Goal: Task Accomplishment & Management: Complete application form

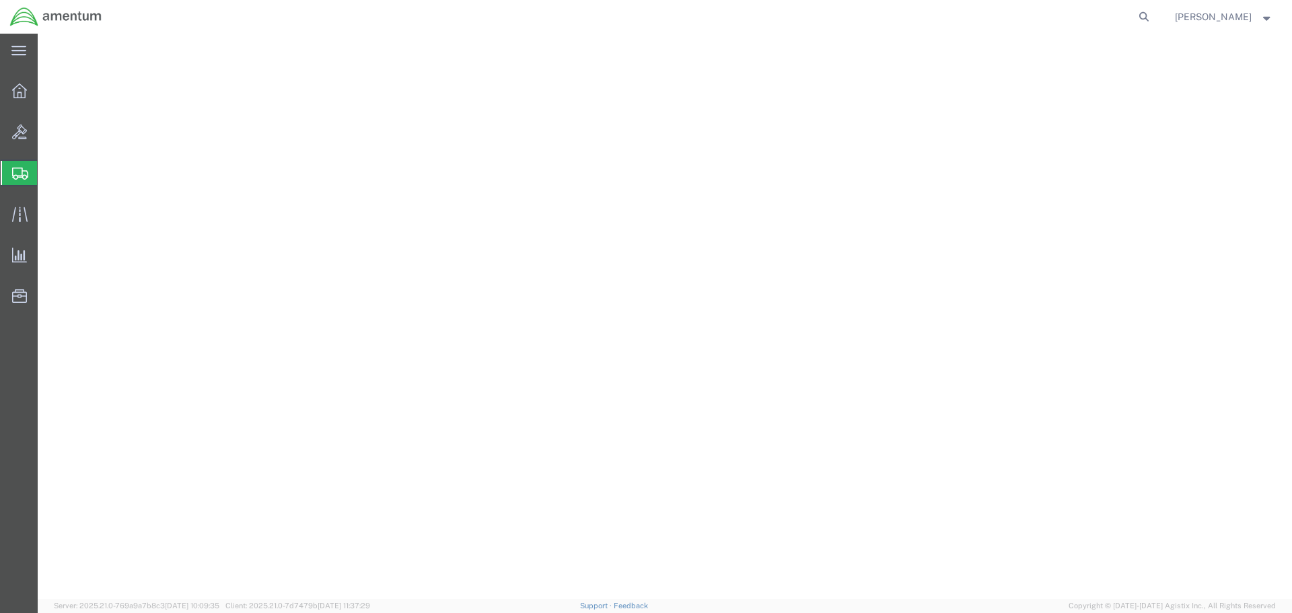
select select
select select "CT"
select select
select select "CA"
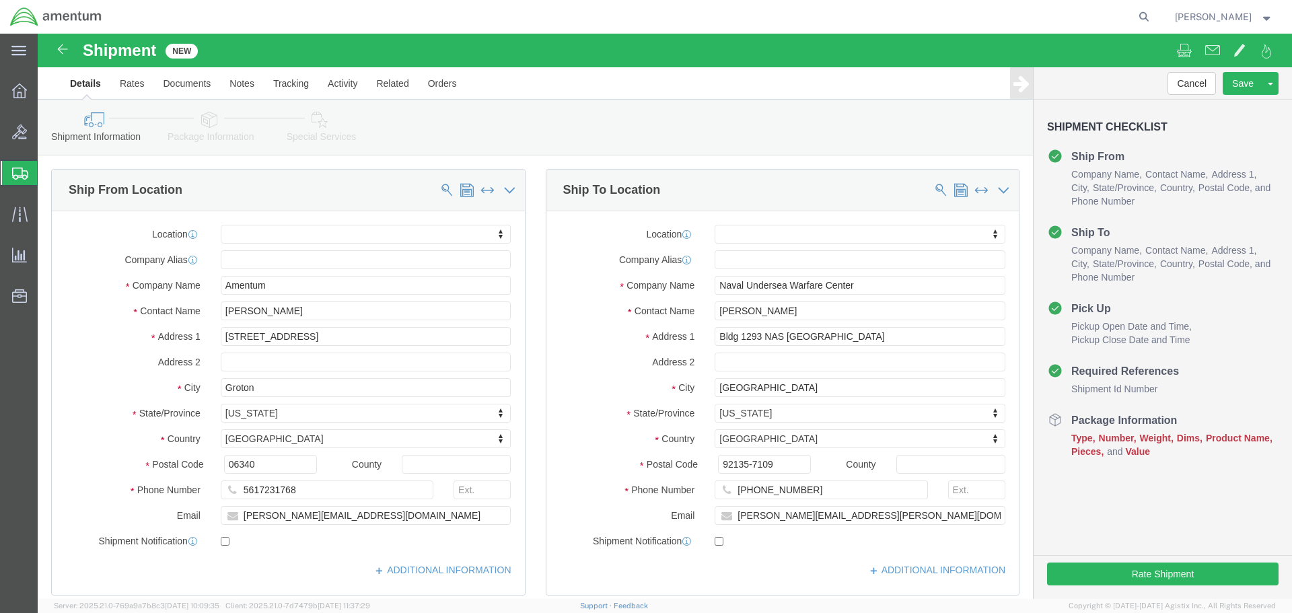
scroll to position [404, 0]
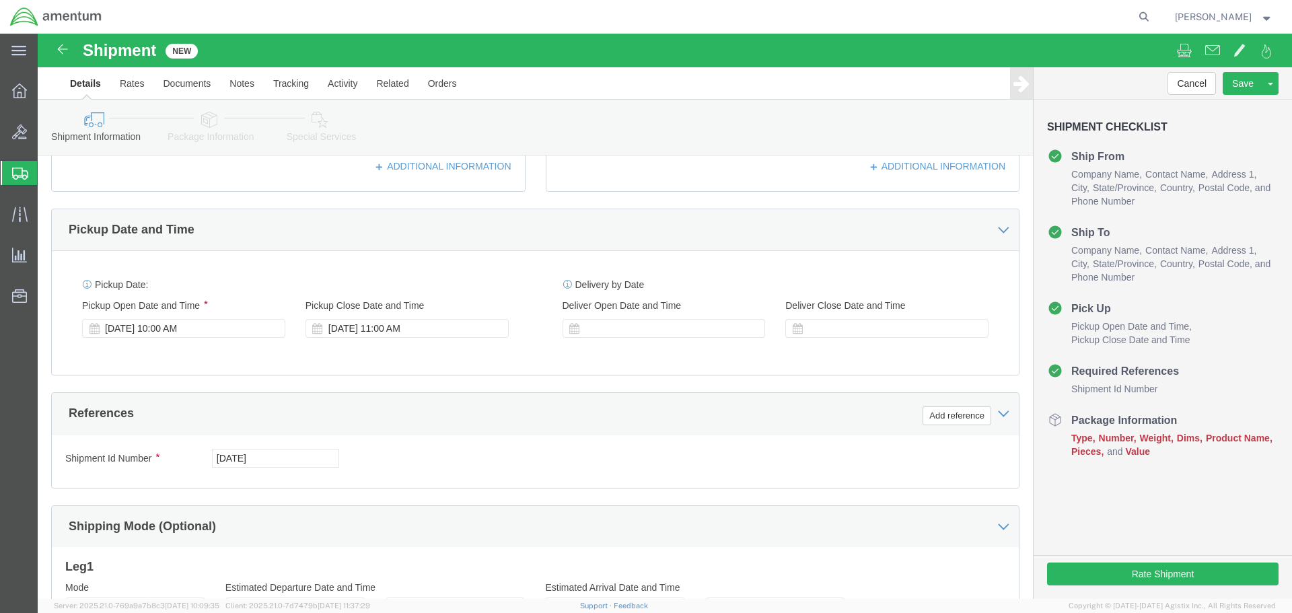
click div "Shipment Id Number [DATE] Select Account Type Activity ID Airline Appointment N…"
click button "Add reference"
click input "text"
type input "AUTEC ISO TI 2025-025"
click button "Add reference"
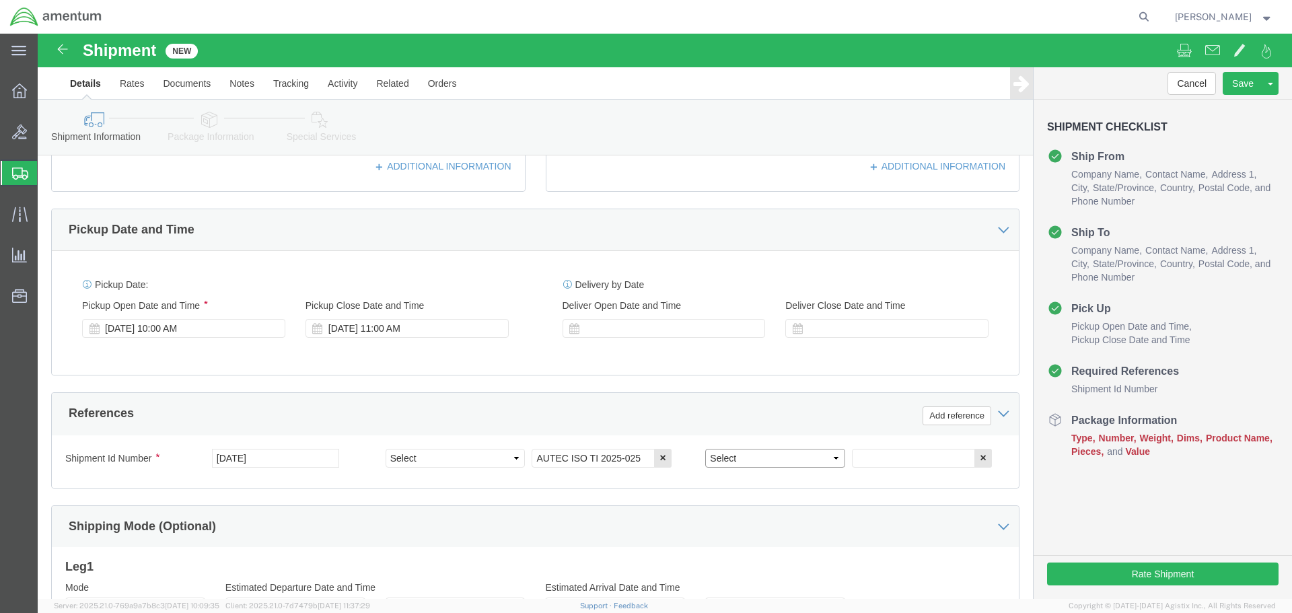
click select "Select Account Type Activity ID Airline Appointment Number ASN Batch Request # …"
select select "PROJNUM"
click select "Select Account Type Activity ID Airline Appointment Number ASN Batch Request # …"
click input "text"
paste input "4732.C0.03RC.14090400.835E0000"
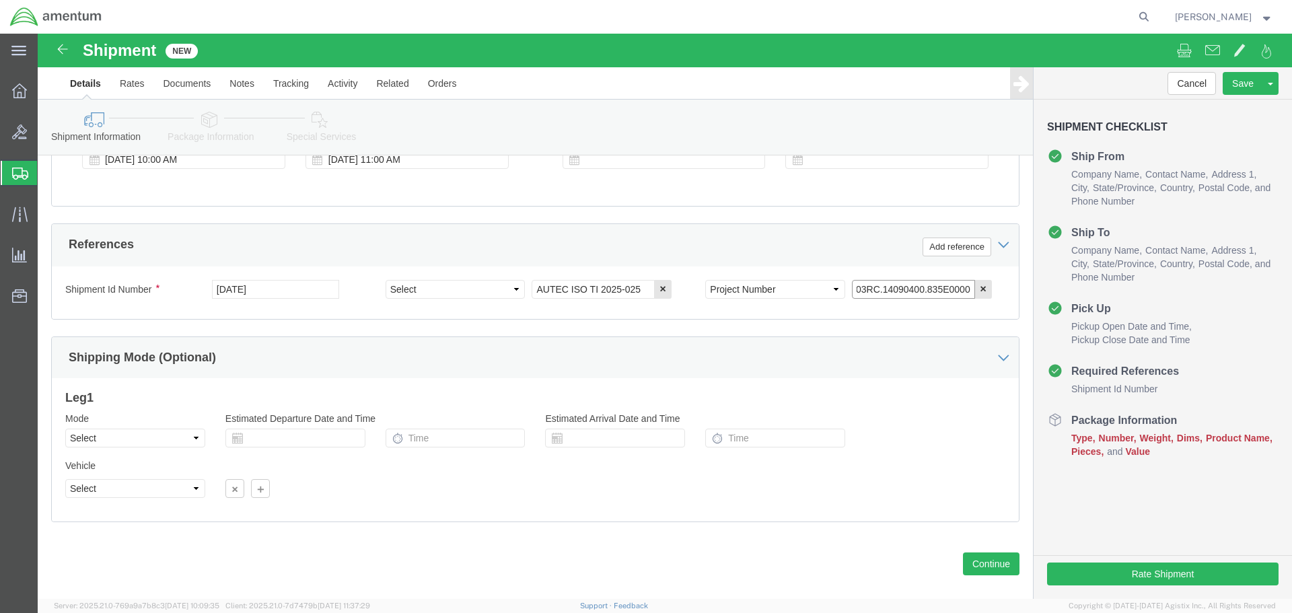
scroll to position [590, 0]
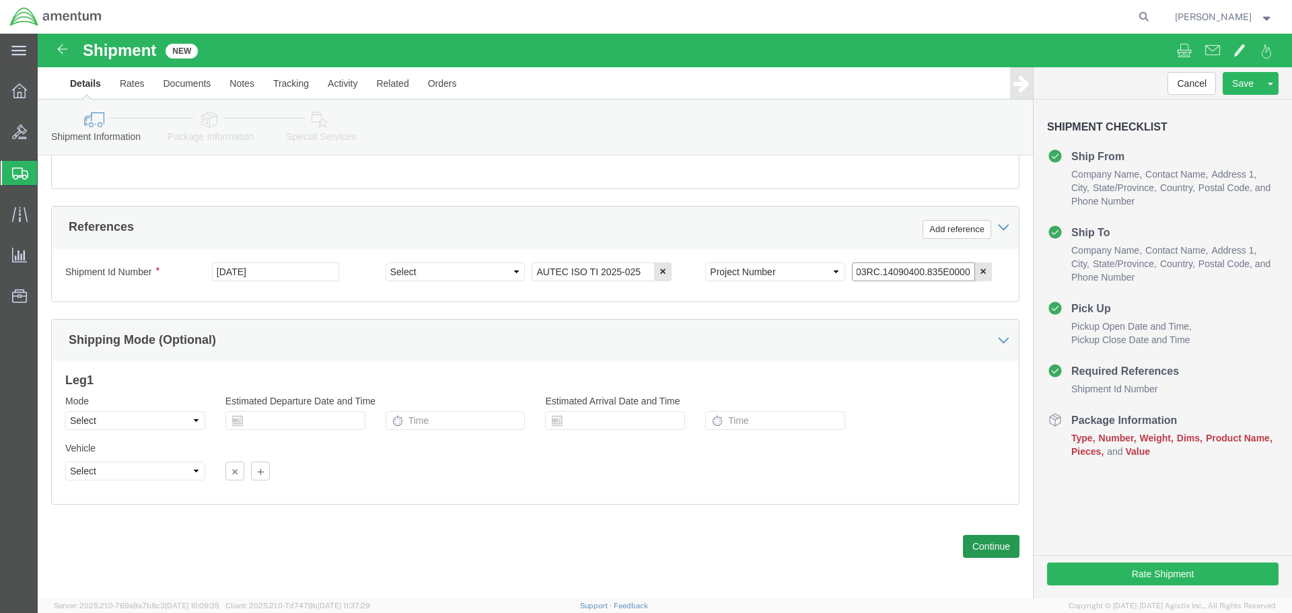
type input "4732.C0.03RC.14090400.835E0000"
click button "Continue"
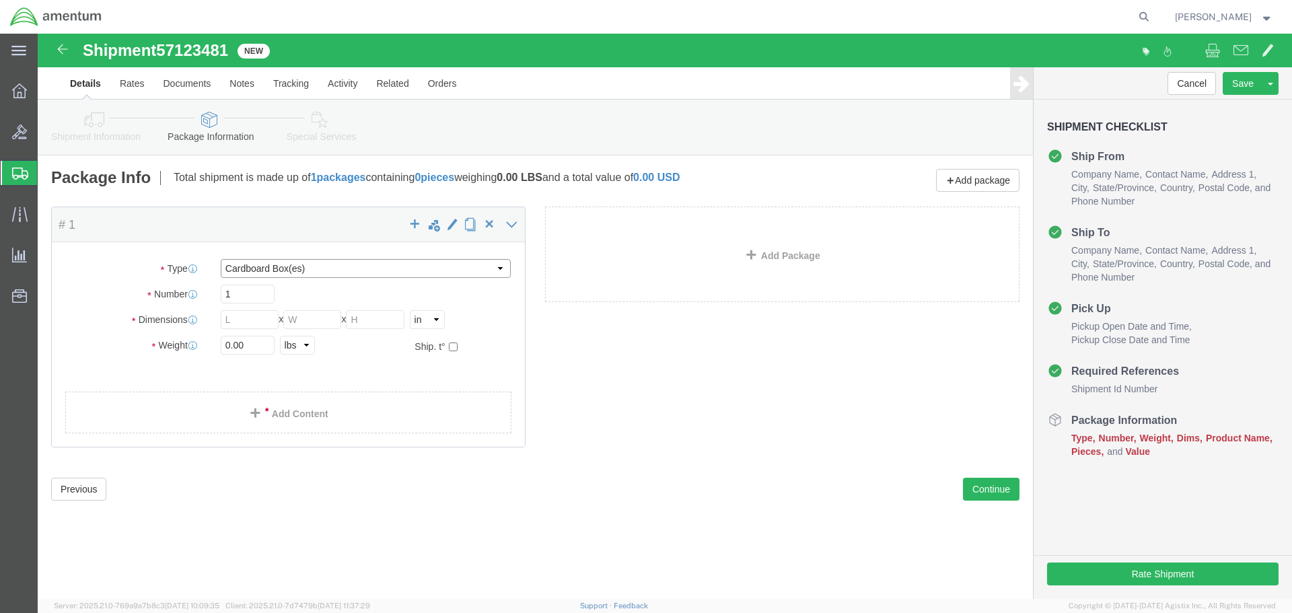
click select "Select BCK Boxes Bale(s) Basket(s) Bolt(s) Bottle(s) Buckets Bulk Bundle(s) Can…"
select select "CASE"
click select "Select BCK Boxes Bale(s) Basket(s) Bolt(s) Bottle(s) Buckets Bulk Bundle(s) Can…"
click input "text"
type input "28"
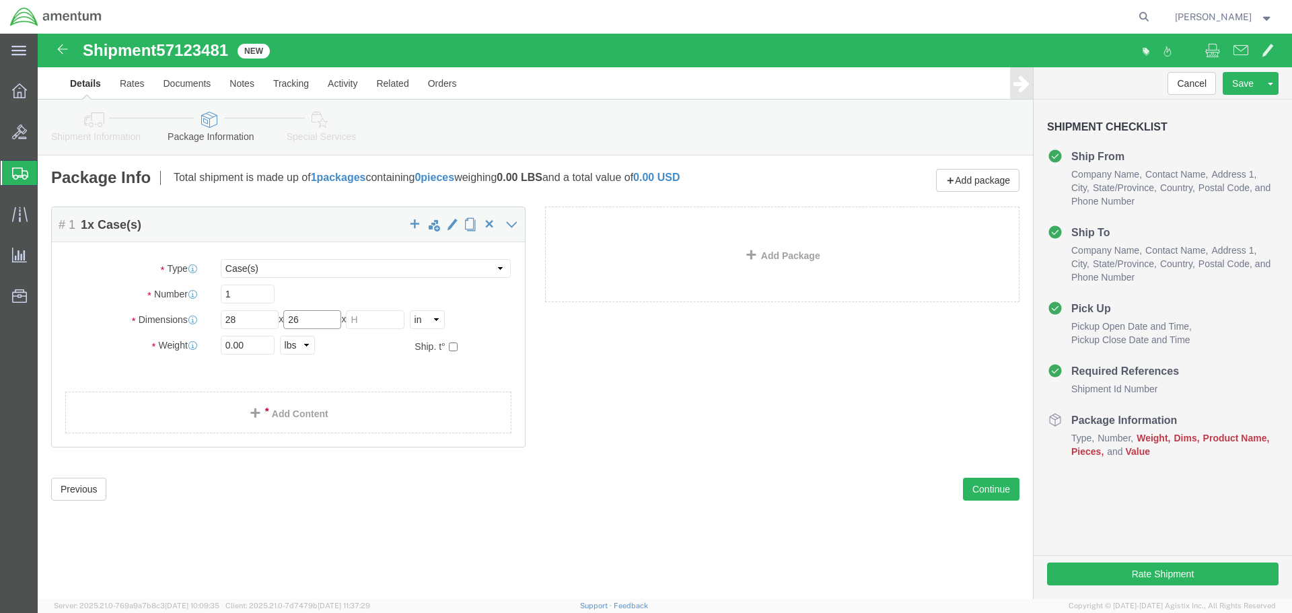
type input "26"
type input "19"
click input "0.00"
type input "0"
type input "110"
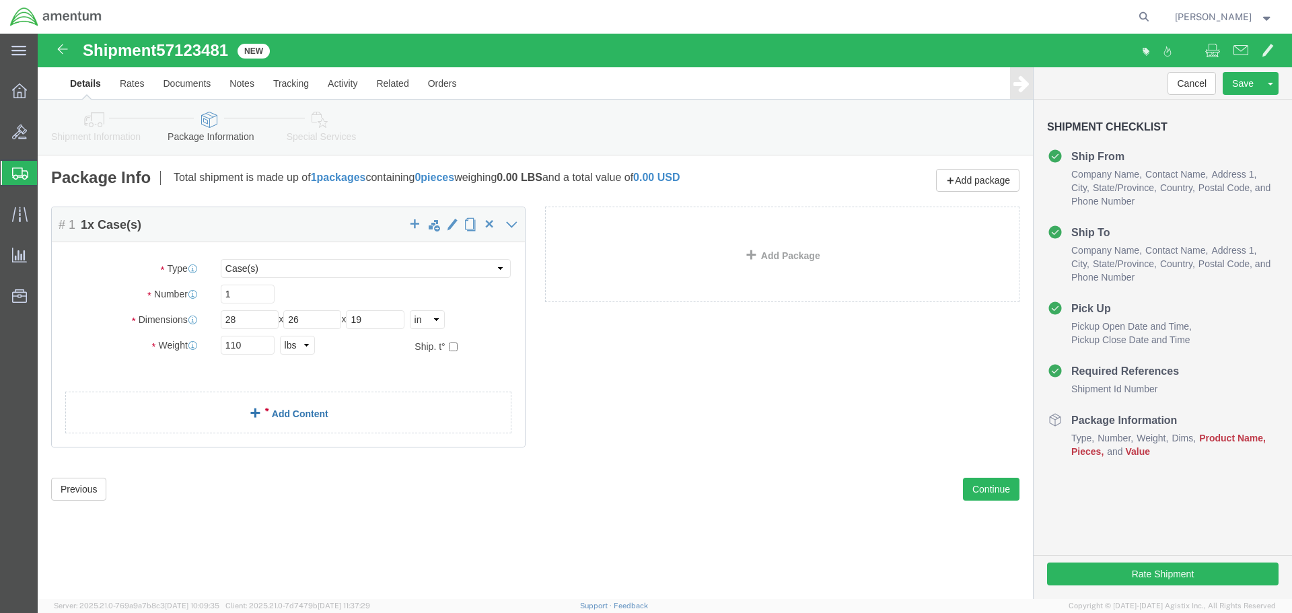
click link "Add Content"
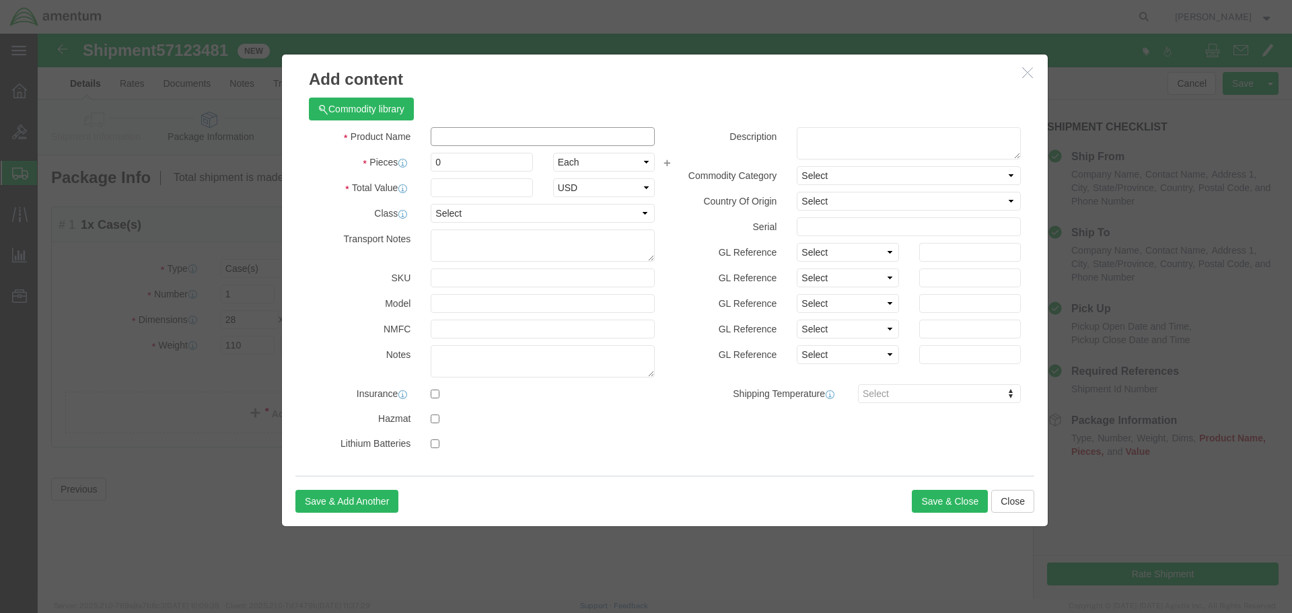
click input "text"
type input "ASTEP 124"
click input "0"
type input "1"
click input "text"
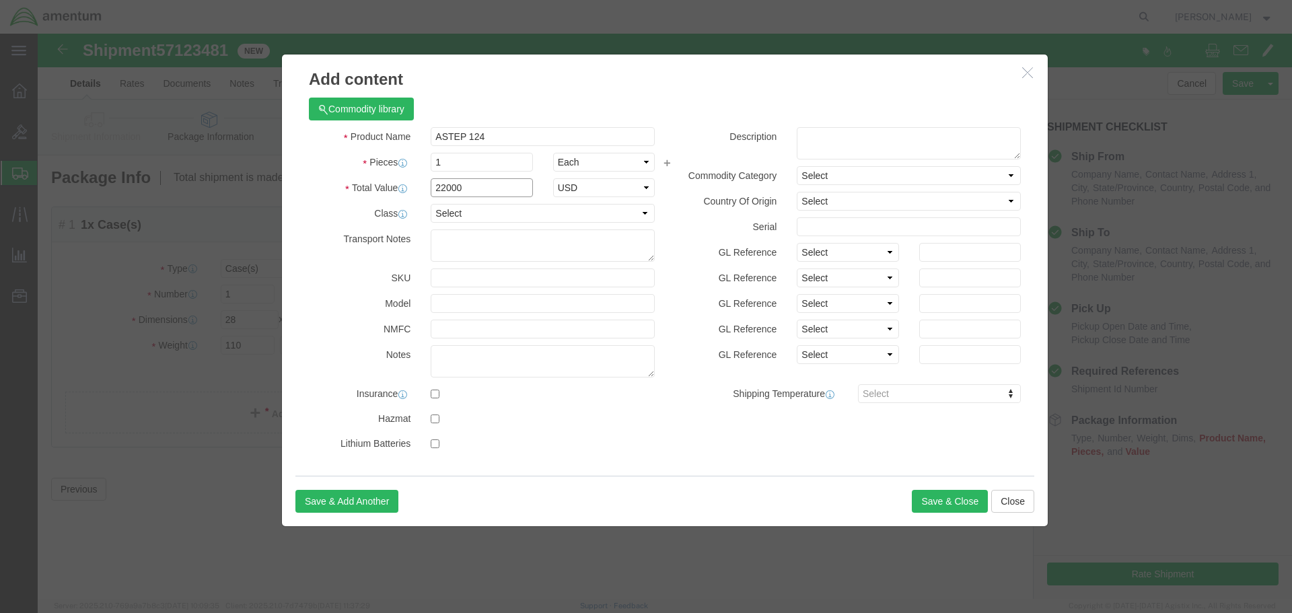
type input "22000"
click select "Select 50 55 60 65 70 85 92.5 100 125 175 250 300 400"
click label "SKU"
click select "Select 50 55 60 65 70 85 92.5 100 125 175 250 300 400"
click label "Model"
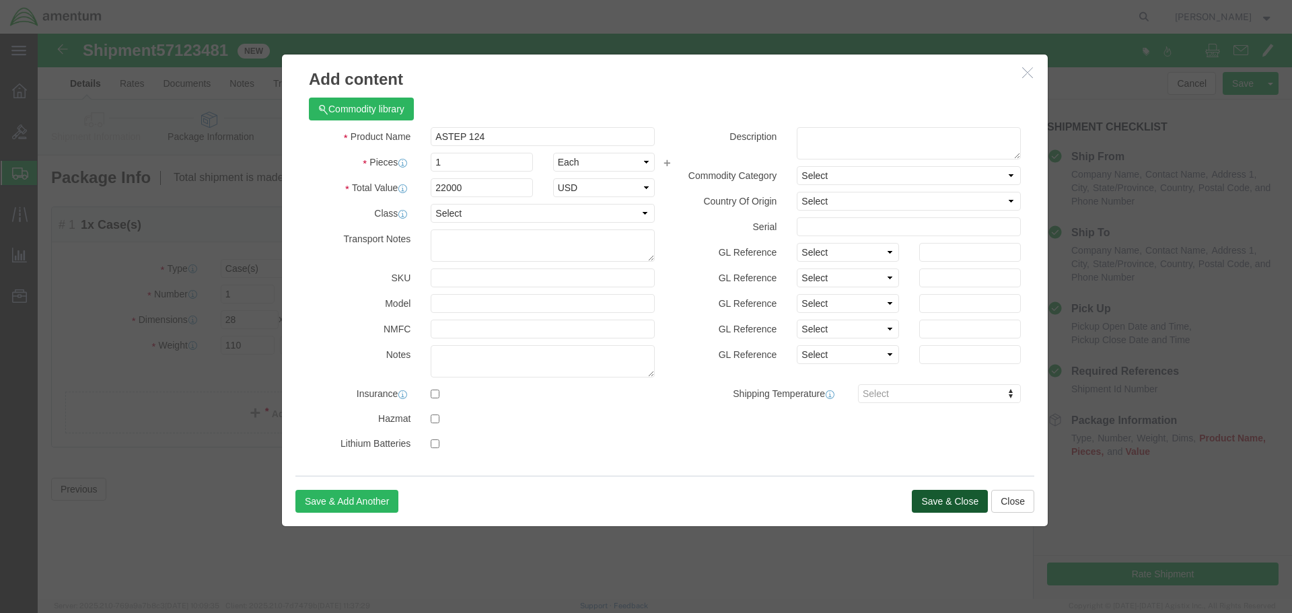
click button "Save & Close"
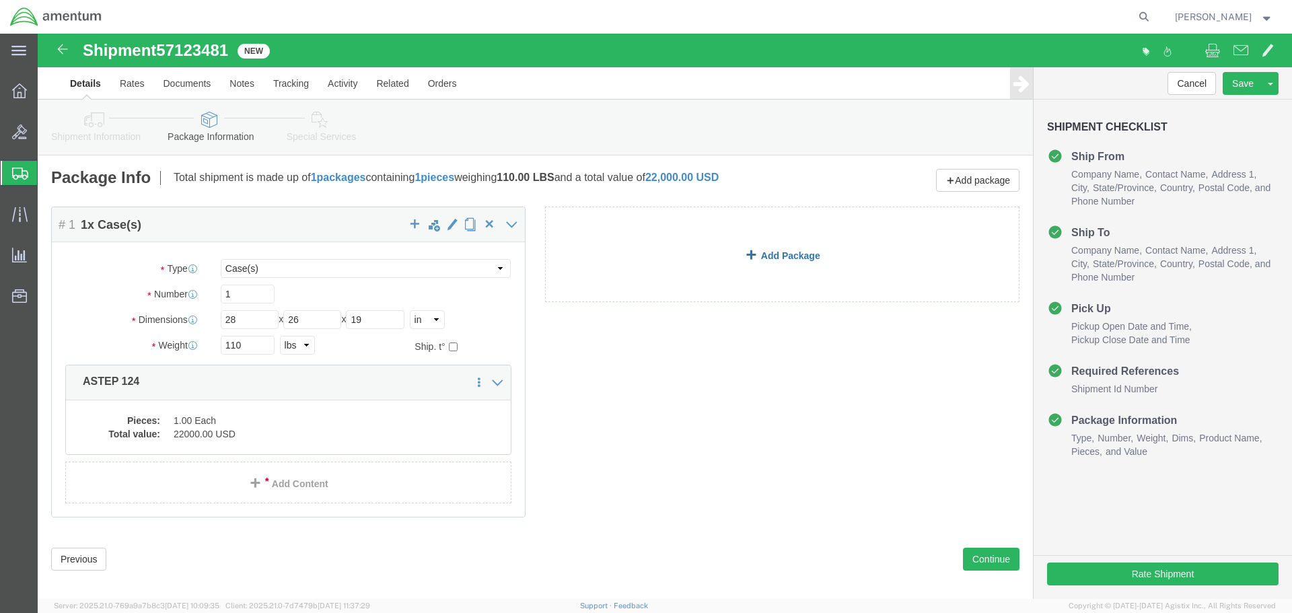
click link "Add Package"
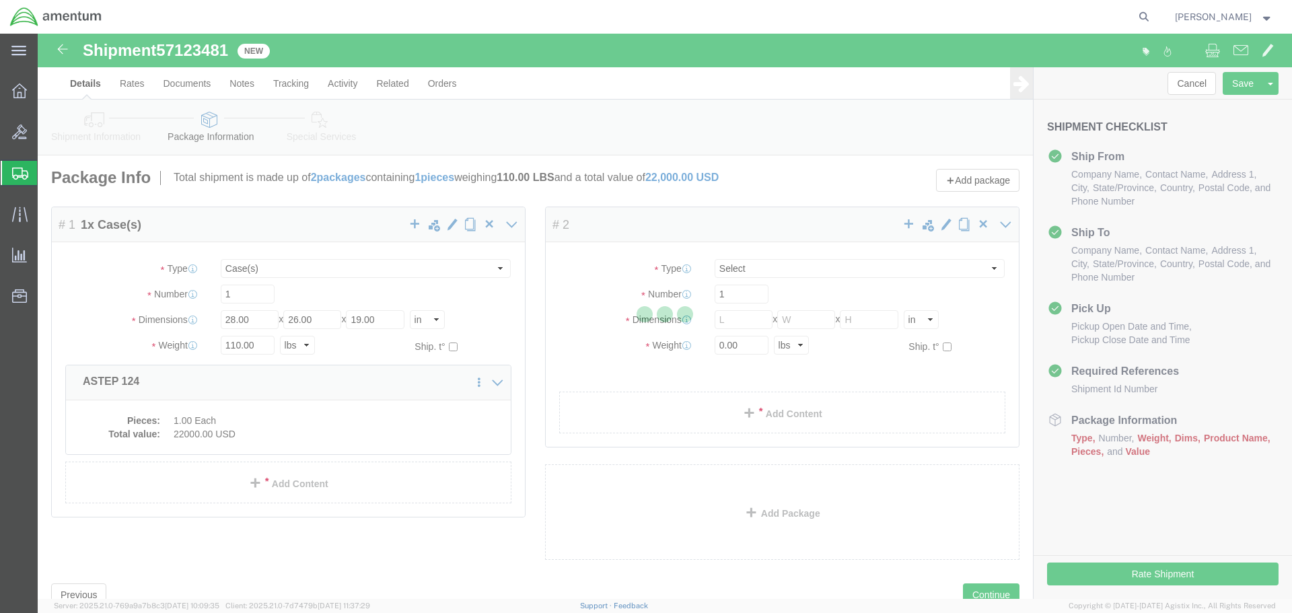
select select "CASE"
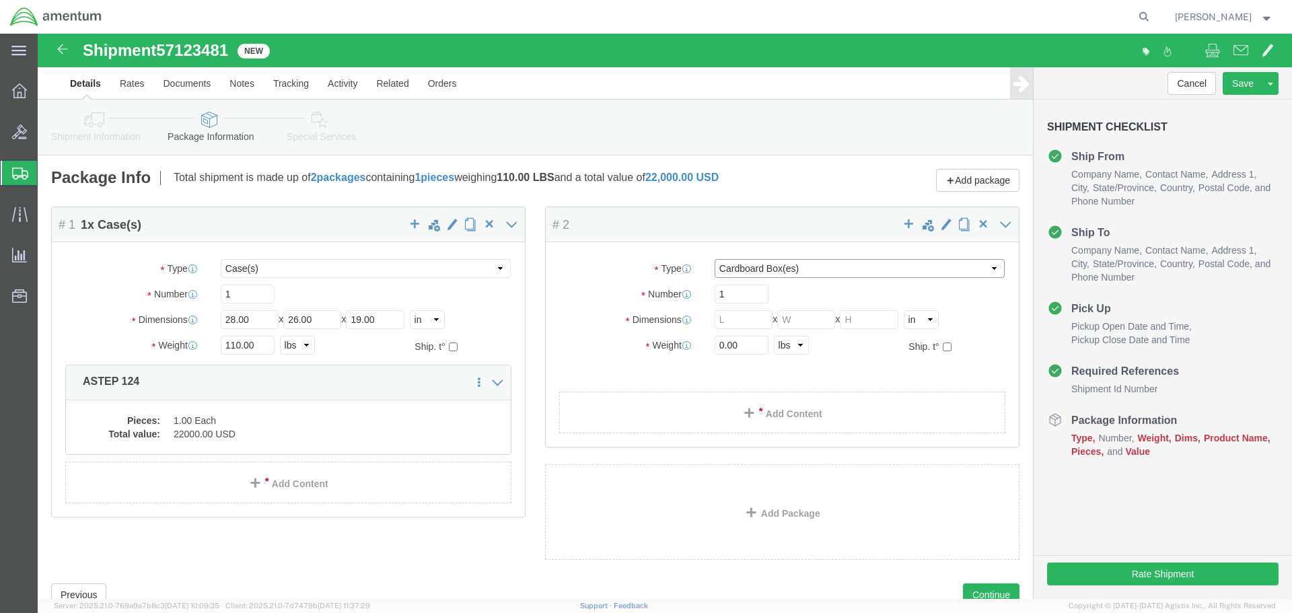
click select "Select BCK Boxes Bale(s) Basket(s) Bolt(s) Bottle(s) Buckets Bulk Bundle(s) Can…"
select select "CASE"
click select "Select BCK Boxes Bale(s) Basket(s) Bolt(s) Bottle(s) Buckets Bulk Bundle(s) Can…"
click input "text"
type input "28"
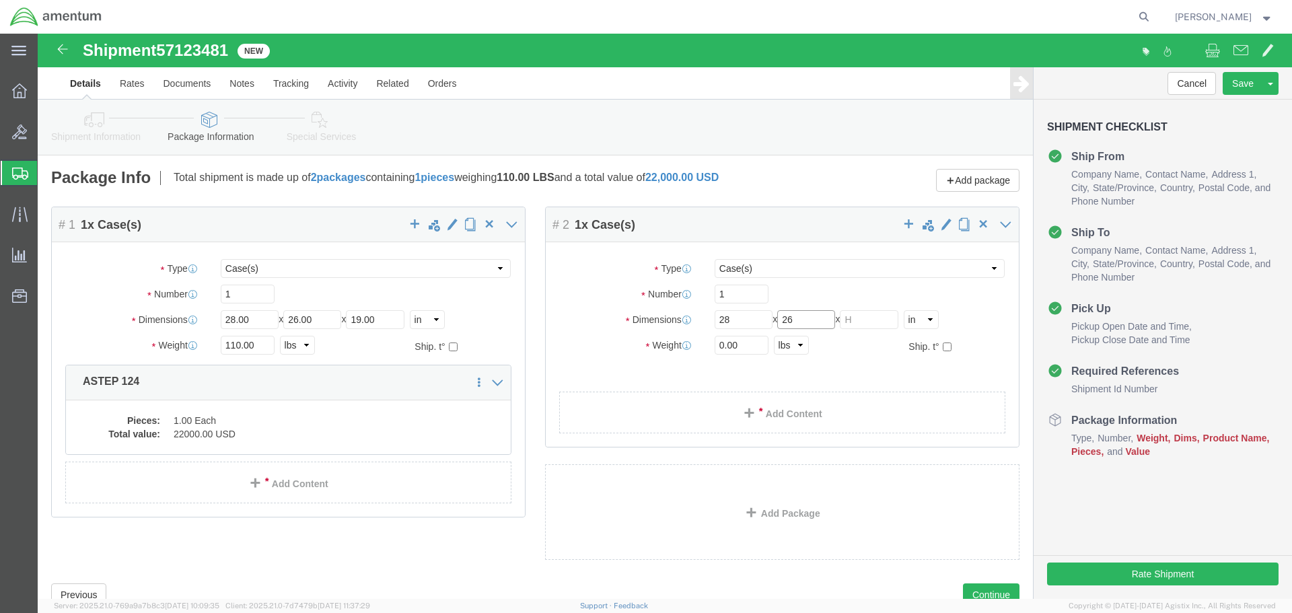
type input "26"
type input "19"
click input "0.00"
type input "0"
type input "110"
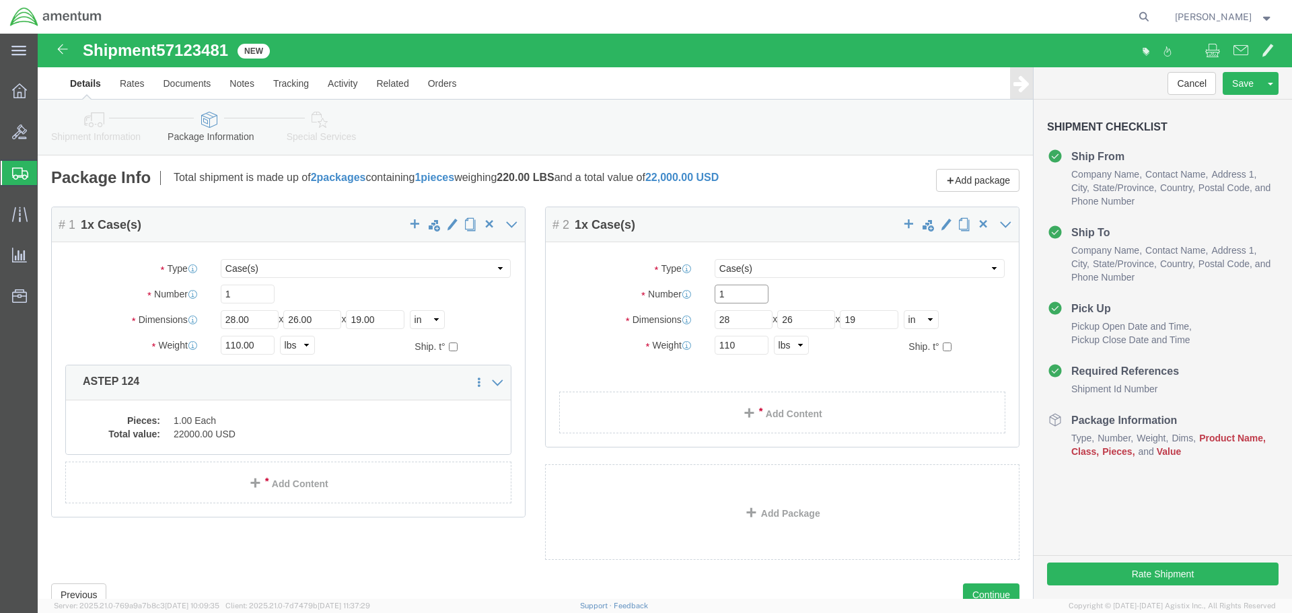
click input "1"
click link "Add Content"
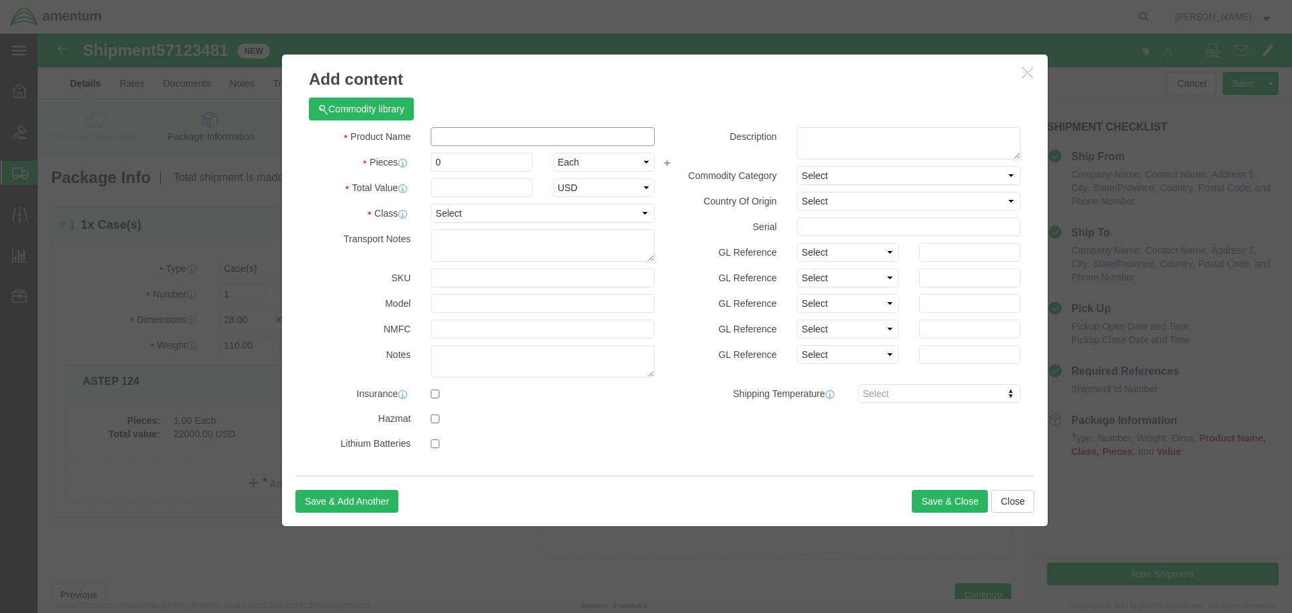
click input "text"
type input "ASTEP 69"
click input "0"
type input "1"
click input "text"
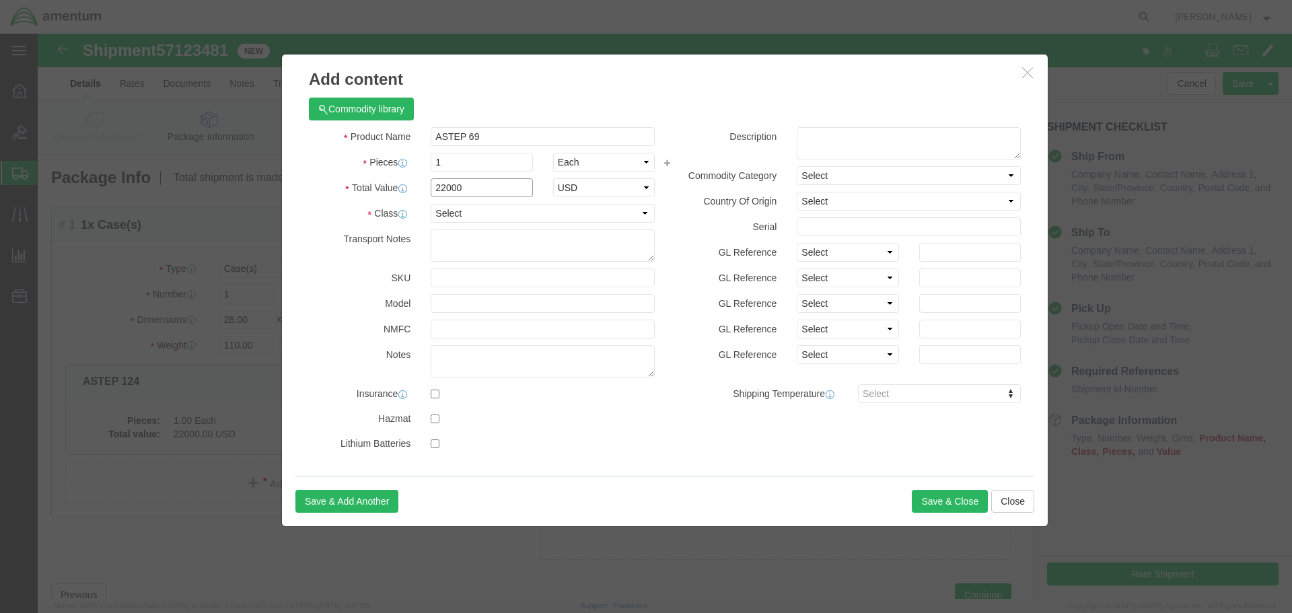
type input "22000"
click select "Select 50 55 60 65 70 85 92.5 100 125 175 250 300 400"
click h3 "Add content"
click select "Select 50 55 60 65 70 85 92.5 100 125 175 250 300 400"
select select "70"
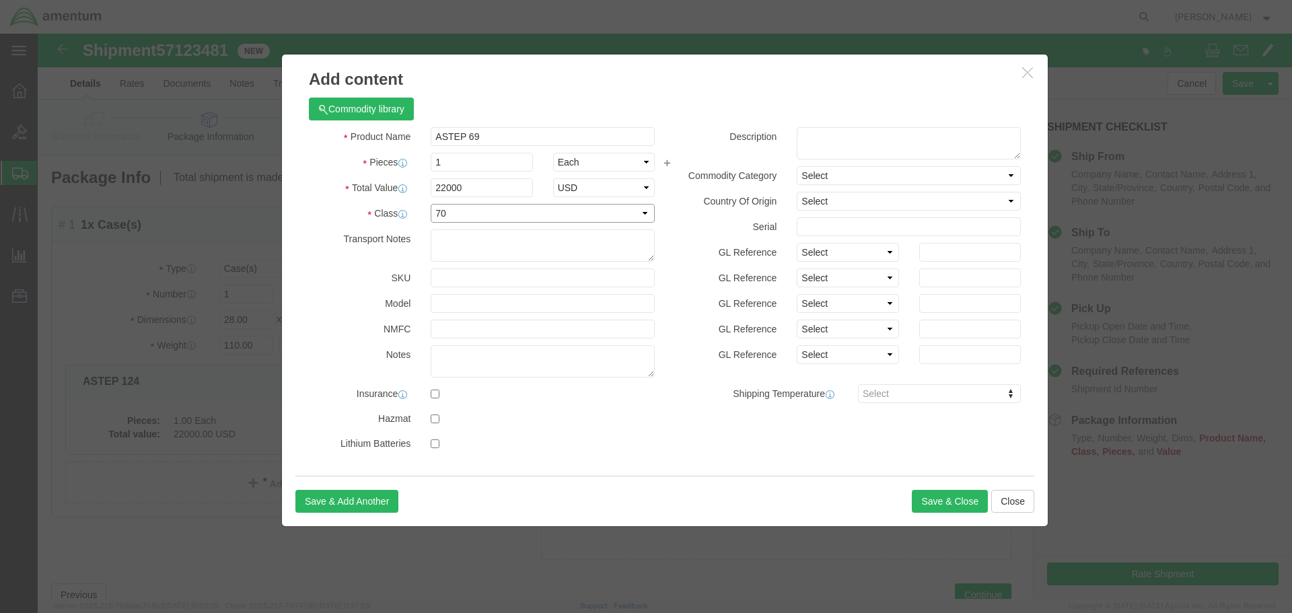
click select "Select 50 55 60 65 70 85 92.5 100 125 175 250 300 400"
click button "Save & Close"
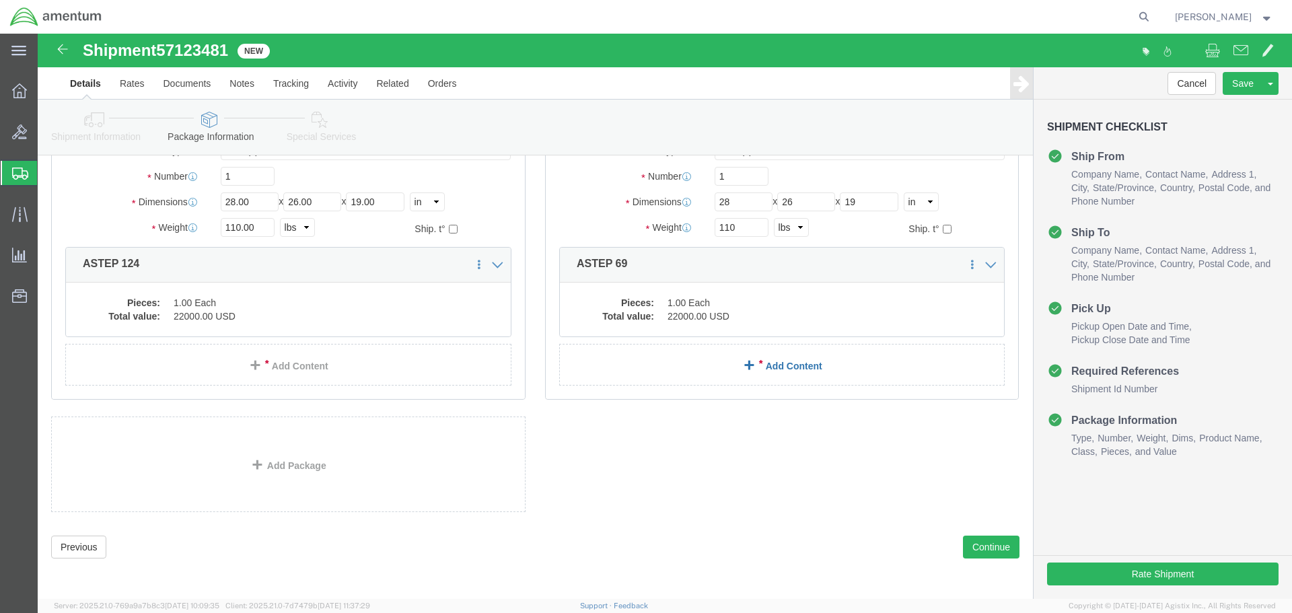
scroll to position [118, 0]
click button "Rate Shipment"
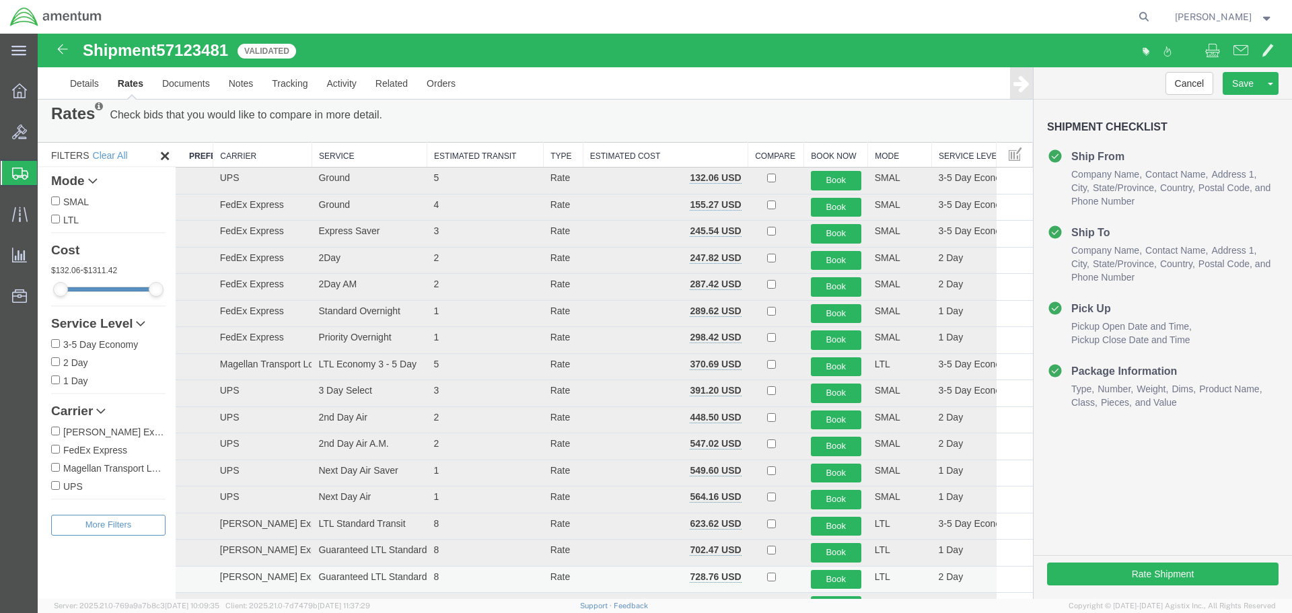
scroll to position [0, 0]
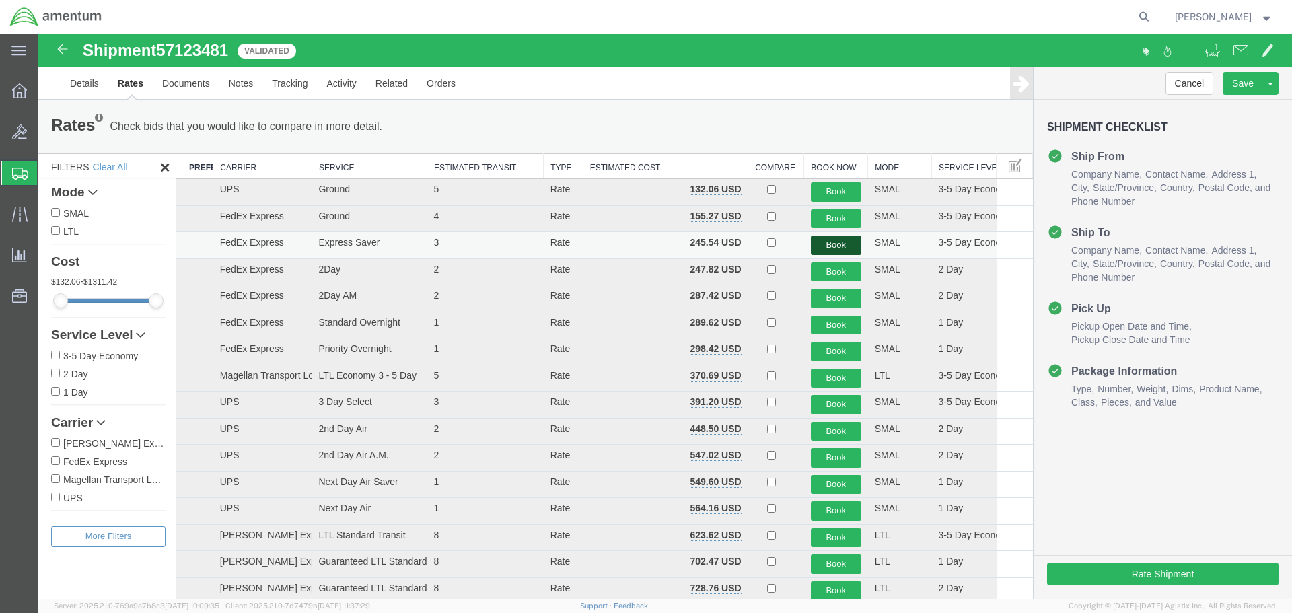
click at [826, 240] on button "Book" at bounding box center [836, 245] width 50 height 20
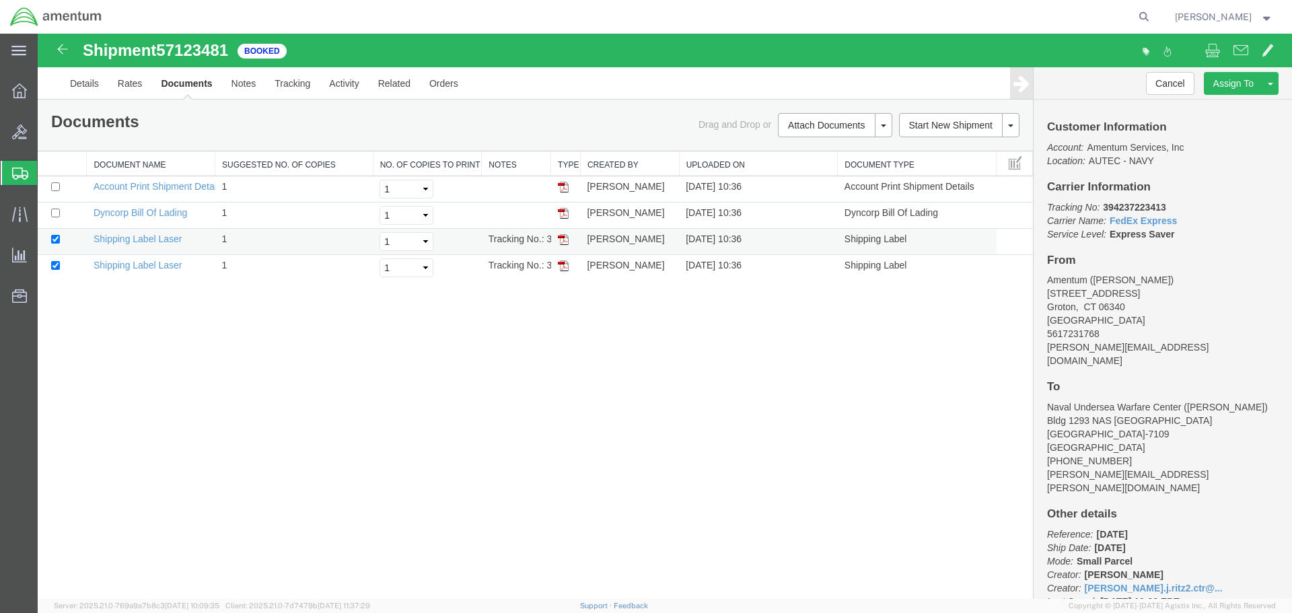
click at [562, 239] on img at bounding box center [563, 239] width 11 height 11
click at [564, 263] on img at bounding box center [563, 265] width 11 height 11
drag, startPoint x: 1166, startPoint y: 205, endPoint x: 1105, endPoint y: 207, distance: 60.6
click at [1105, 207] on p "Tracking No: 394237223413 Carrier Name: FedEx Express FedEx Express Service Lev…" at bounding box center [1162, 220] width 231 height 40
copy b "394237223413"
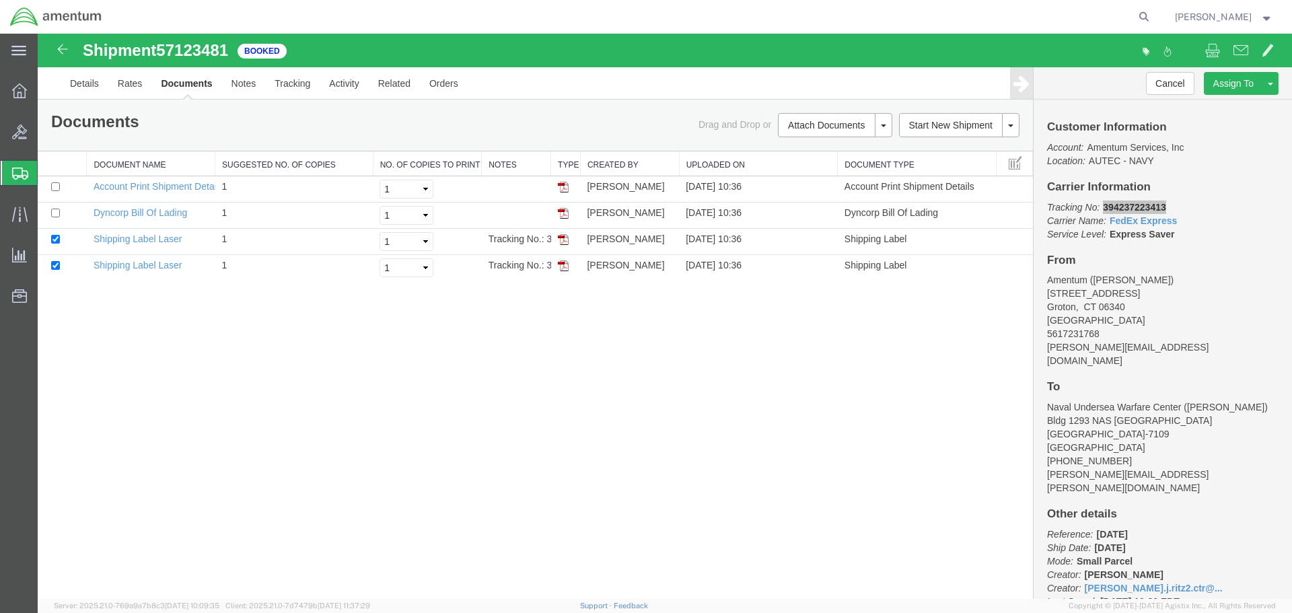
click at [0, 0] on span "Create Shipment" at bounding box center [0, 0] width 0 height 0
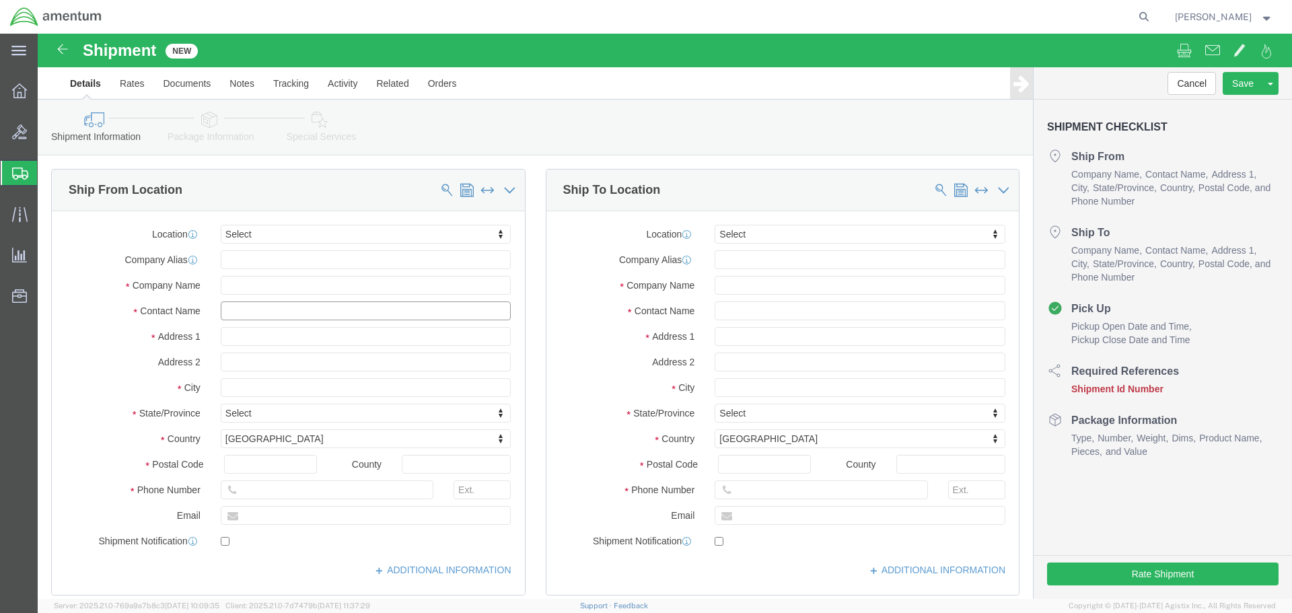
click input "text"
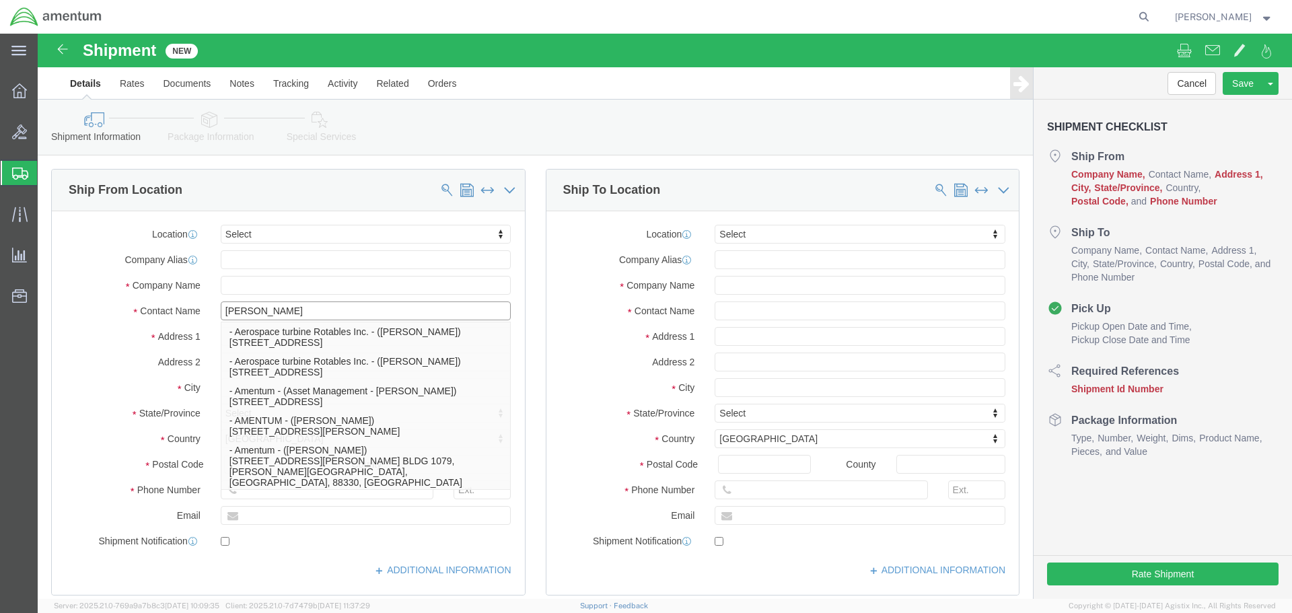
type input "[PERSON_NAME]"
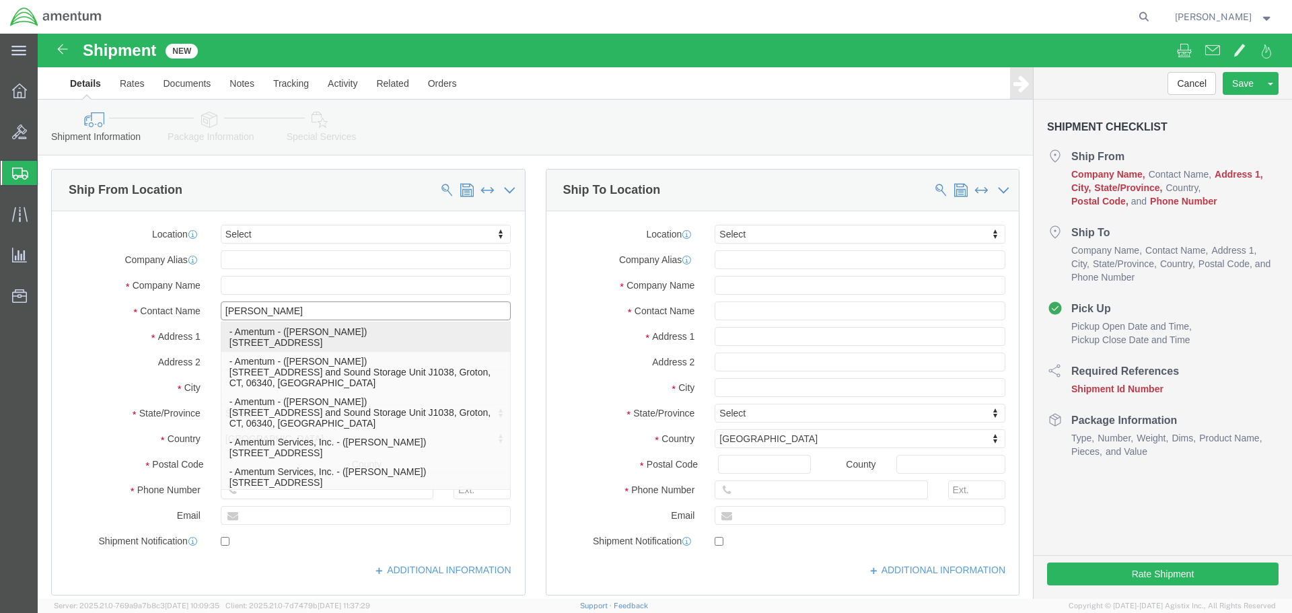
click p "- Amentum - ([PERSON_NAME]) [STREET_ADDRESS]"
type input "[STREET_ADDRESS]"
type input "06340"
type input "5617231768"
type input "Amentum"
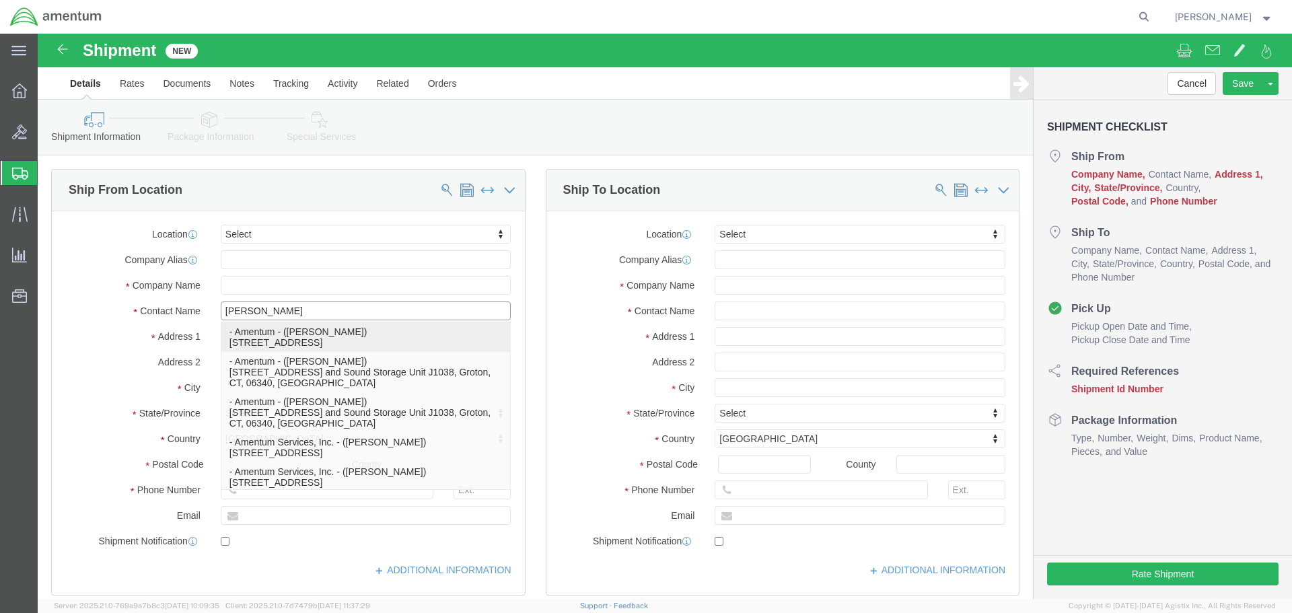
type input "[PERSON_NAME]"
type input "Groton"
select select "CT"
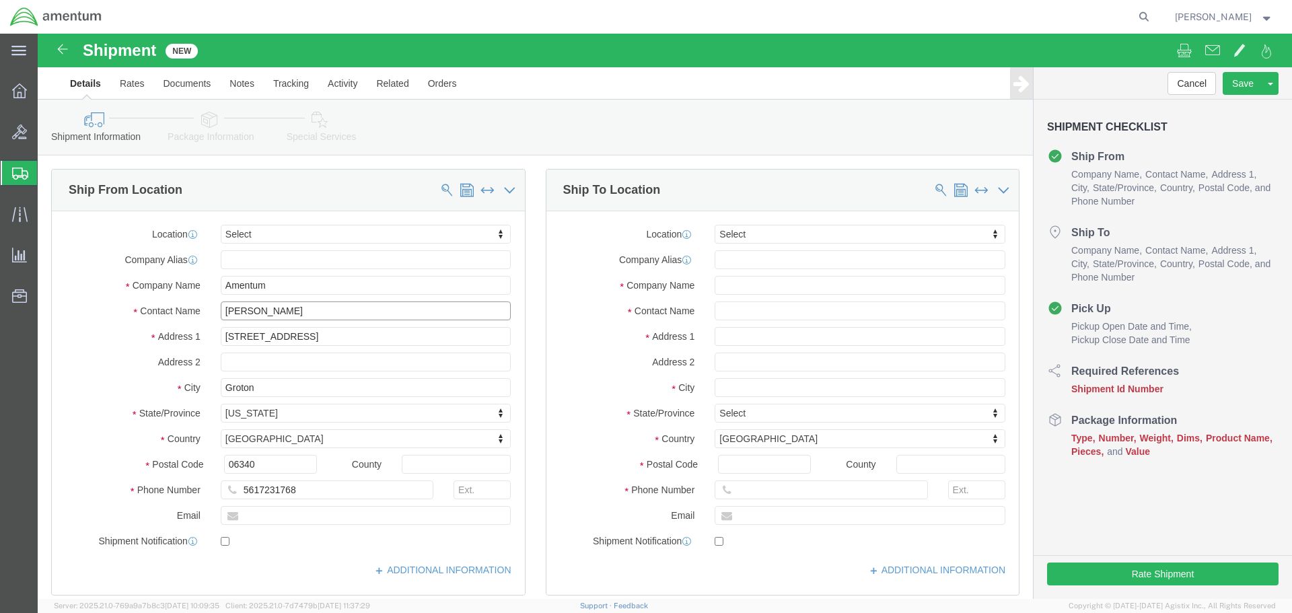
type input "[PERSON_NAME]"
click input "text"
type input "[PERSON_NAME][EMAIL_ADDRESS][DOMAIN_NAME]"
click input "checkbox"
checkbox input "false"
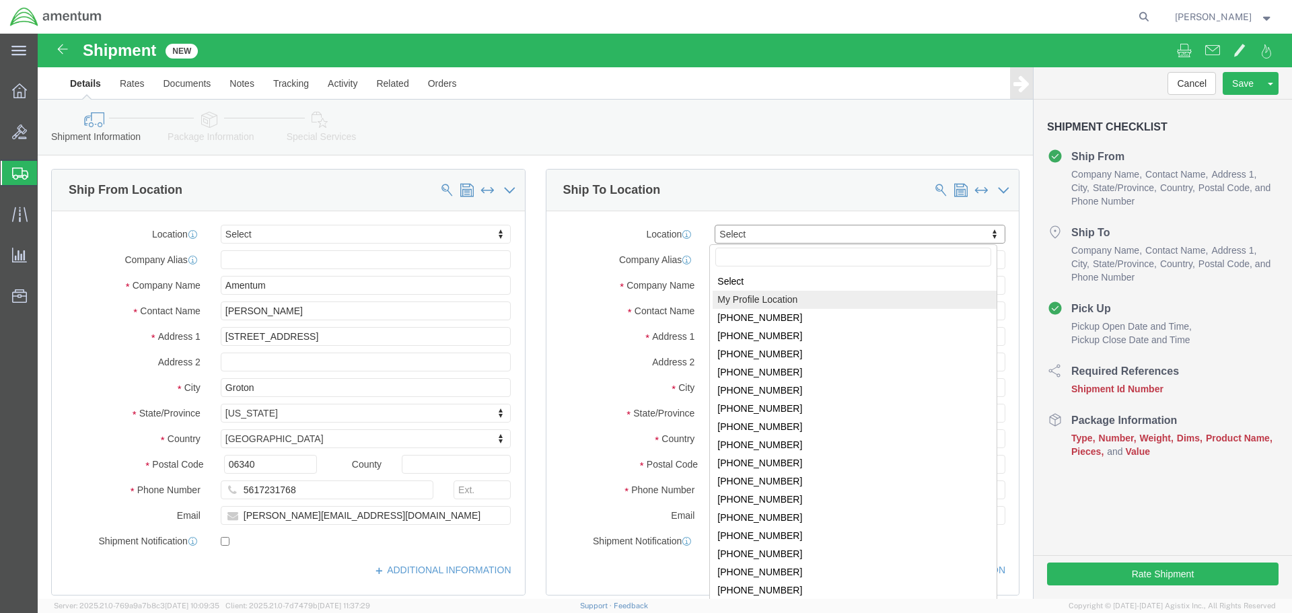
select select "MYPROFILE"
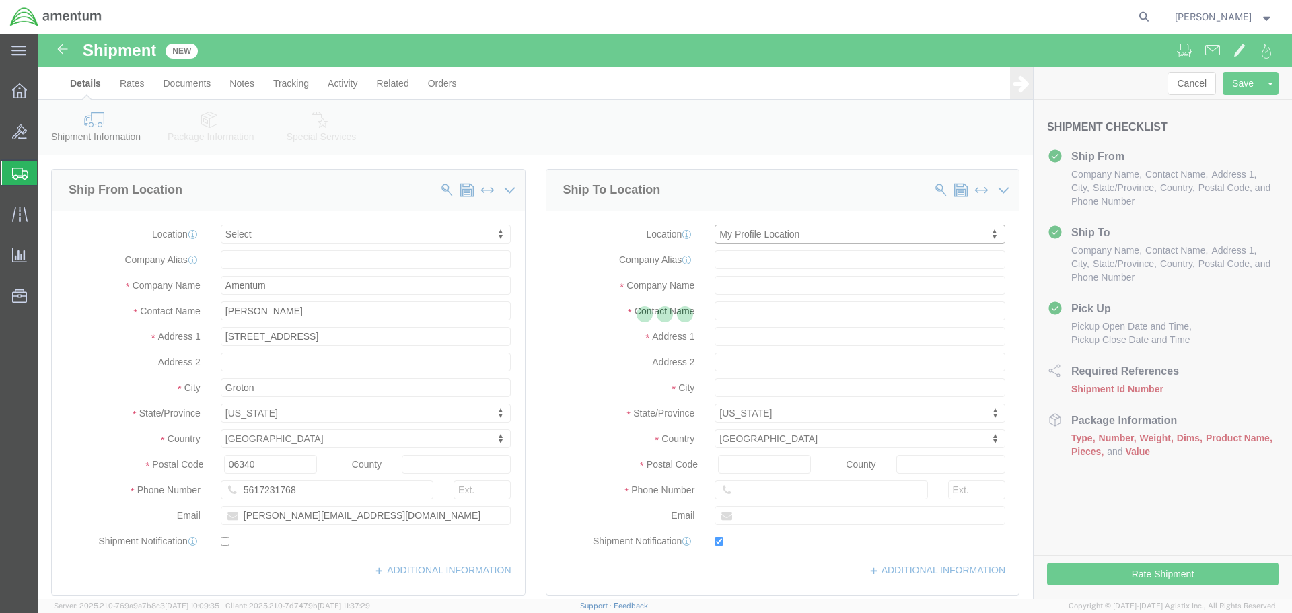
type input "[STREET_ADDRESS]"
type input "Suite 1, NUWCDETAUTEC, Project Support"
select select "FL"
type input "33401"
type input "[PHONE_NUMBER]"
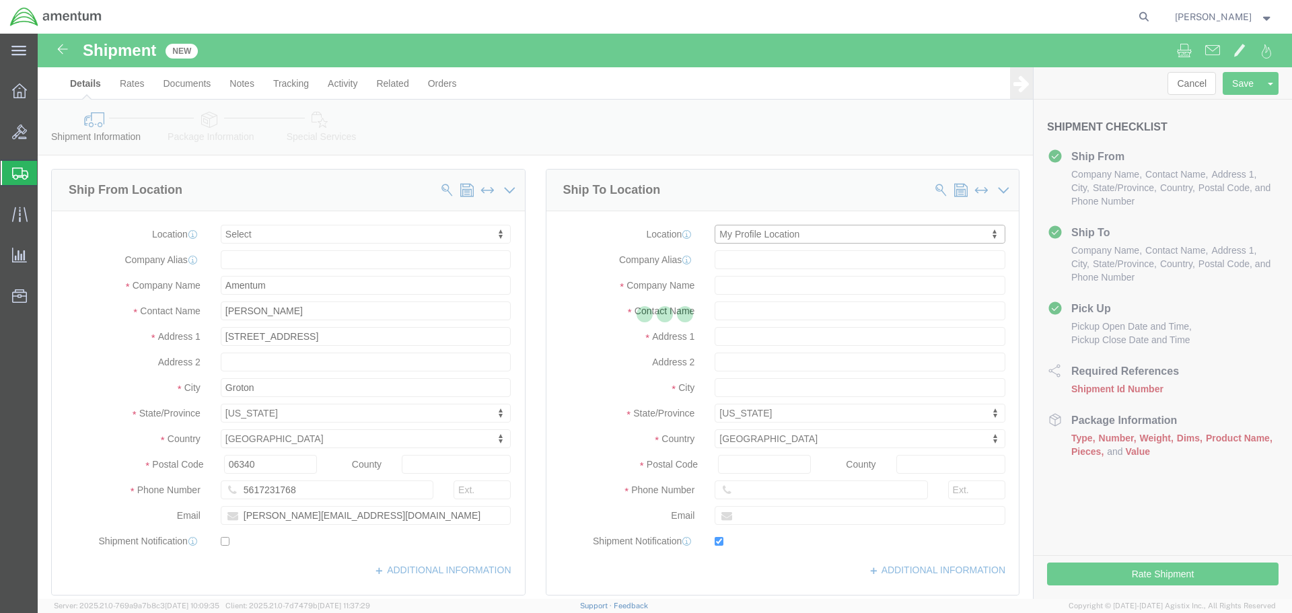
type input "[PERSON_NAME][EMAIL_ADDRESS][DOMAIN_NAME]"
checkbox input "true"
type input "Amentum Services, Inc."
type input "[PERSON_NAME]"
type input "[GEOGRAPHIC_DATA]"
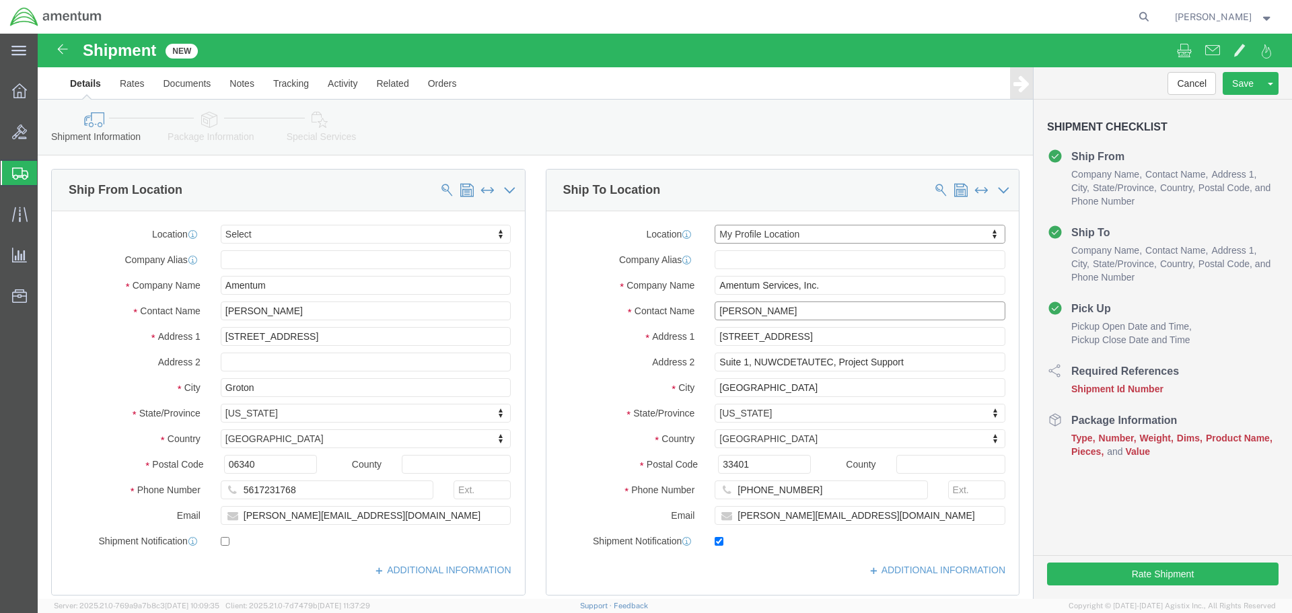
click input "[PERSON_NAME]"
type input "R"
type input "[PERSON_NAME]"
click input "[PHONE_NUMBER]"
type input "[PHONE_NUMBER]"
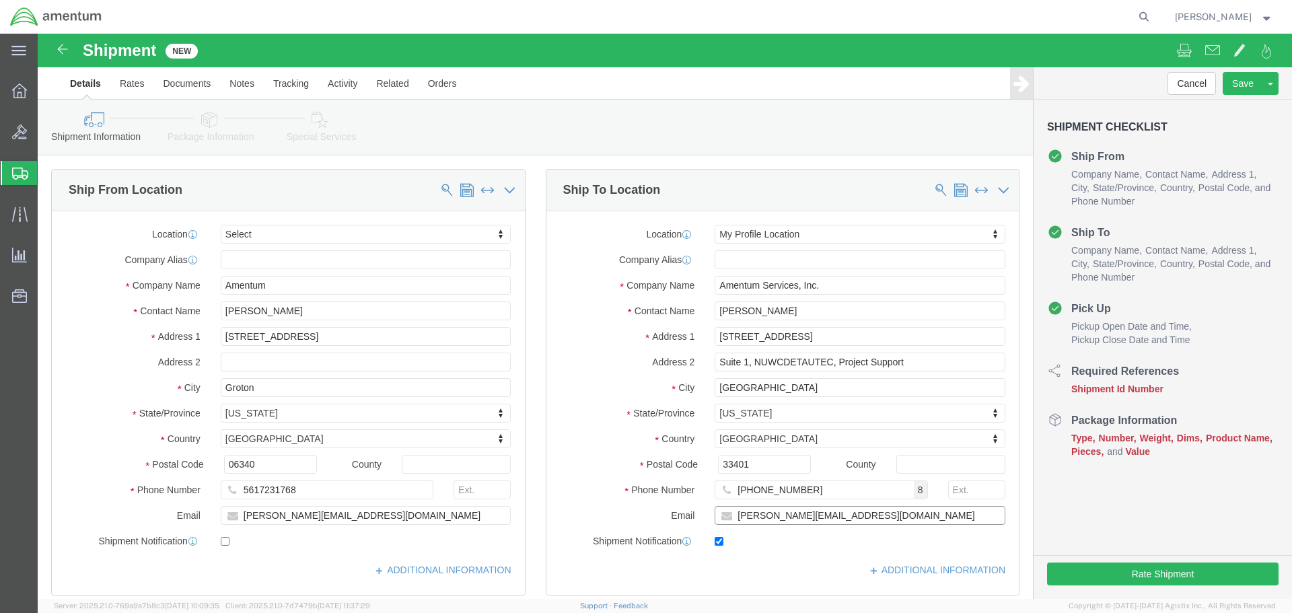
drag, startPoint x: 853, startPoint y: 482, endPoint x: 566, endPoint y: 469, distance: 287.6
click div "Location My Profile Location Select My Profile Location [PHONE_NUMBER] [PHONE_N…"
paste input "[PERSON_NAME].[PERSON_NAME]"
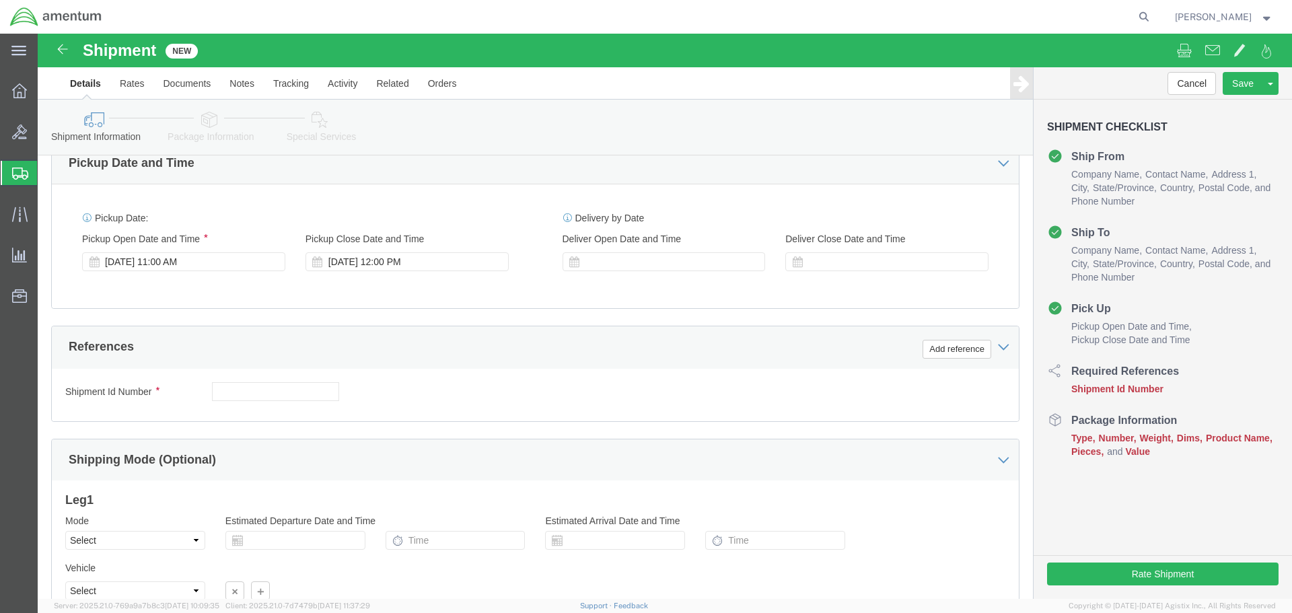
scroll to position [471, 0]
type input "[PERSON_NAME][EMAIL_ADDRESS][PERSON_NAME][DOMAIN_NAME]"
click input "text"
type input "[DATE]"
click button "Add reference"
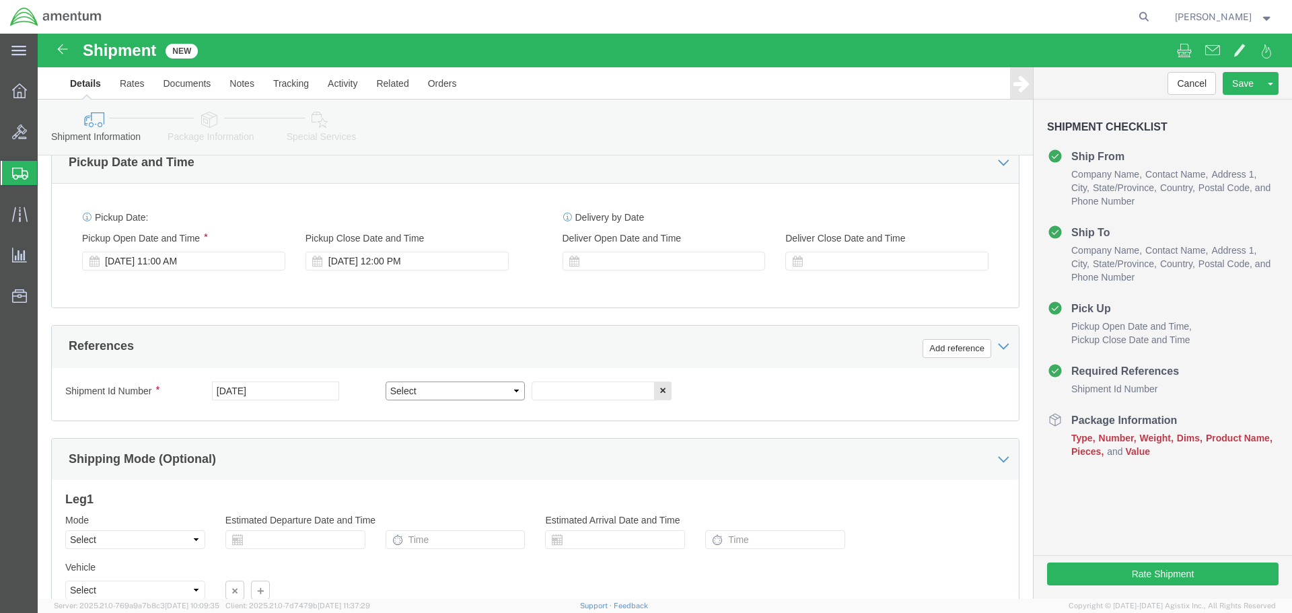
click select "Select Account Type Activity ID Airline Appointment Number ASN Batch Request # …"
select select "DEPT"
click select "Select Account Type Activity ID Airline Appointment Number ASN Batch Request # …"
click input "text"
type input "AUTEC ISO TI 2025-025"
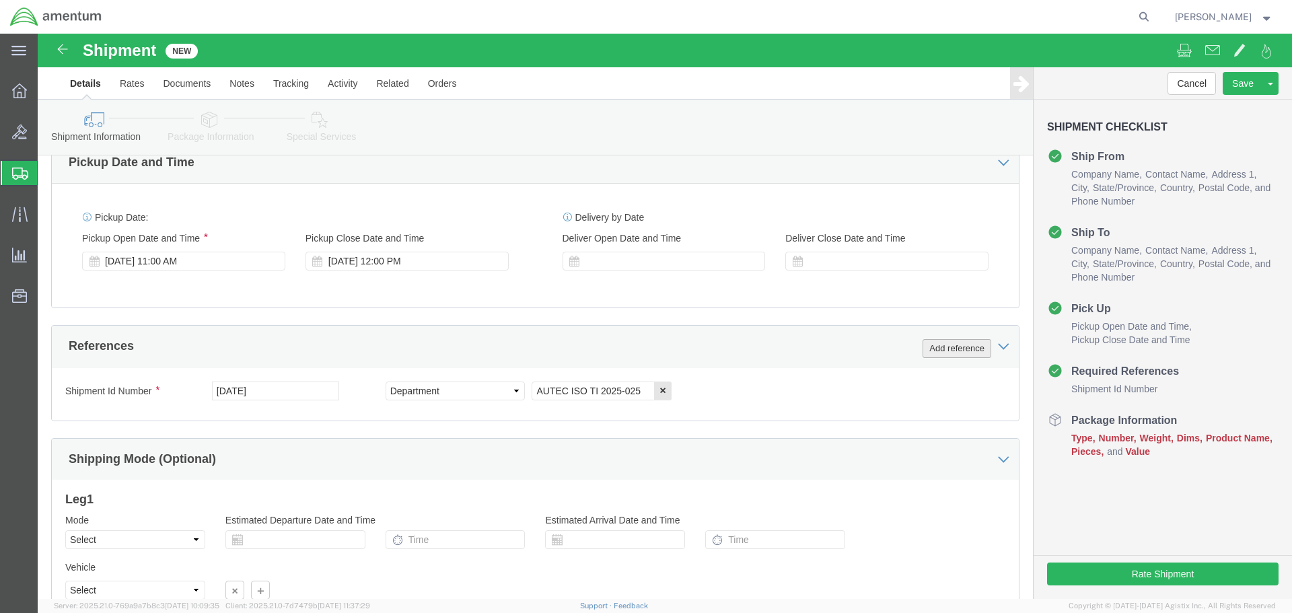
click button "Add reference"
click select "Select Account Type Activity ID Airline Appointment Number ASN Batch Request # …"
select select "PROJNUM"
click select "Select Account Type Activity ID Airline Appointment Number ASN Batch Request # …"
click input "text"
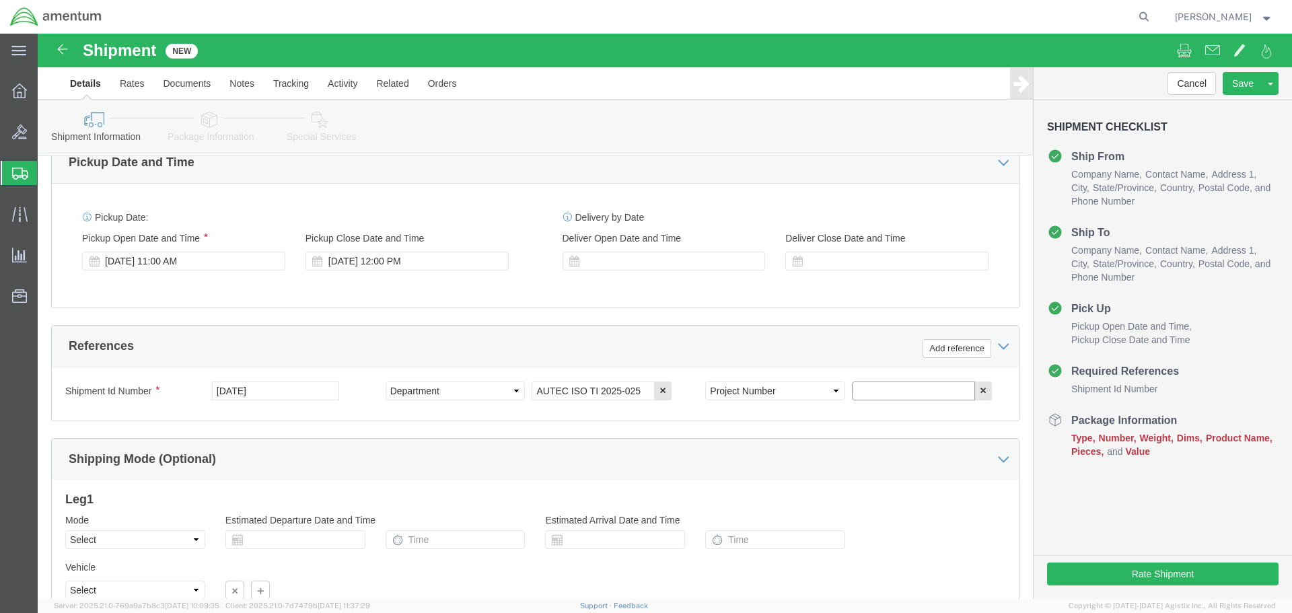
paste input "4732.C0.03RC.14090400.835E0000"
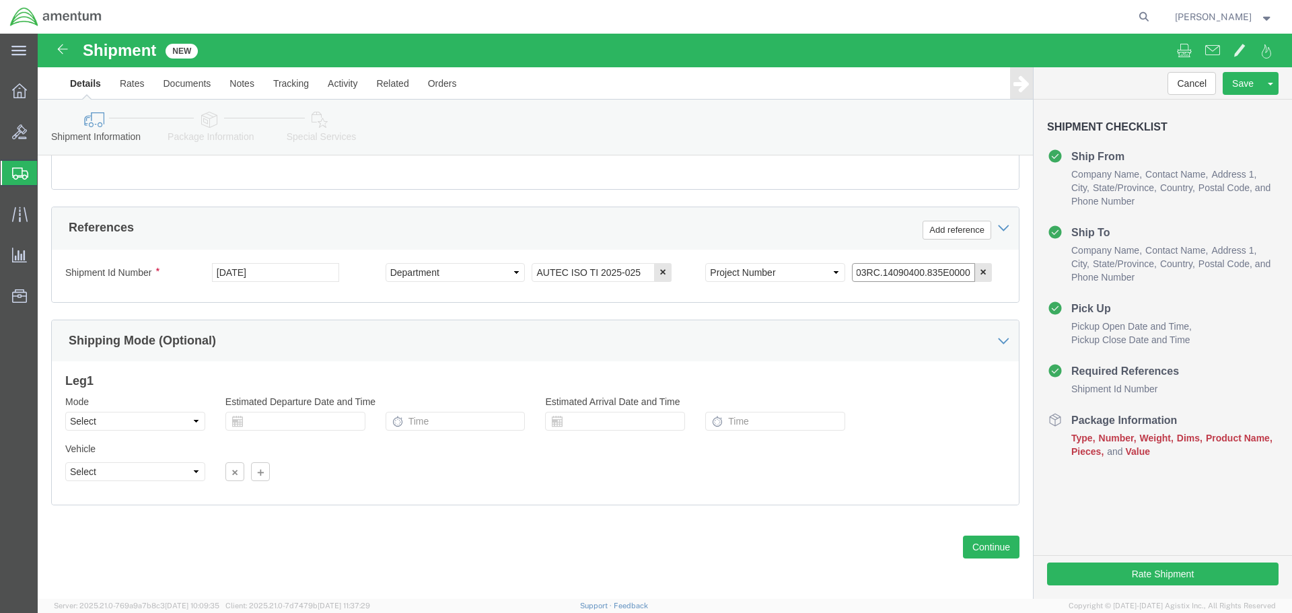
scroll to position [590, 0]
type input "4732.C0.03RC.14090400.835E0000"
click button "Continue"
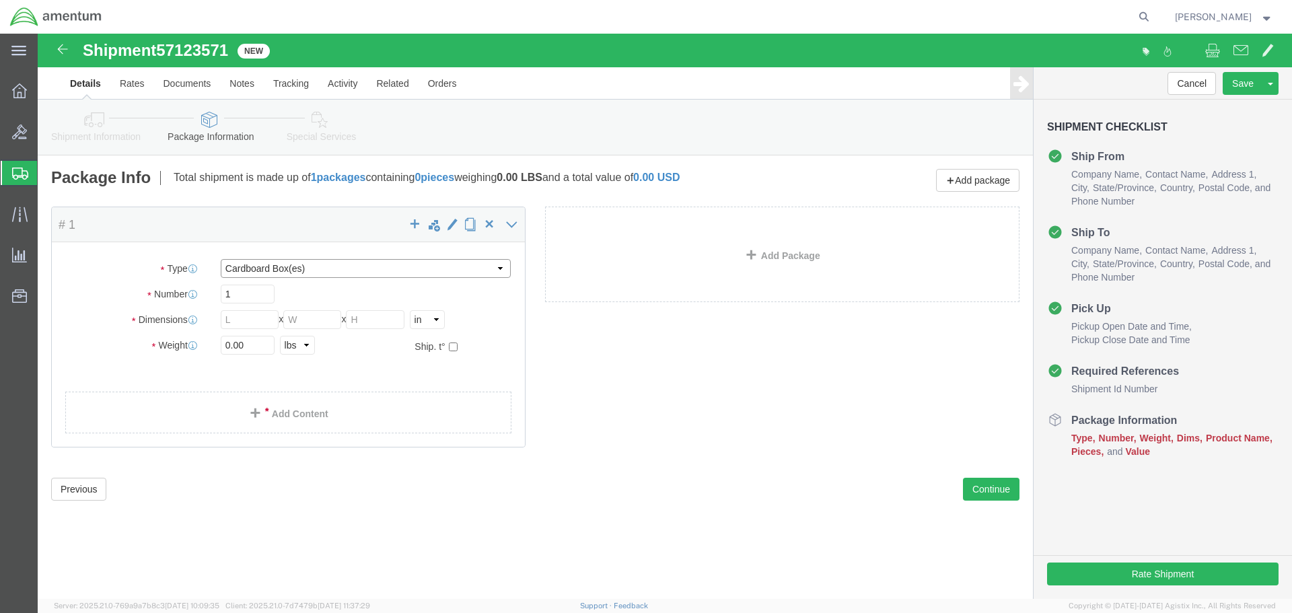
click select "Select BCK Boxes Bale(s) Basket(s) Bolt(s) Bottle(s) Buckets Bulk Bundle(s) Can…"
select select "CASE"
click select "Select BCK Boxes Bale(s) Basket(s) Bolt(s) Bottle(s) Buckets Bulk Bundle(s) Can…"
click input "text"
type input "28"
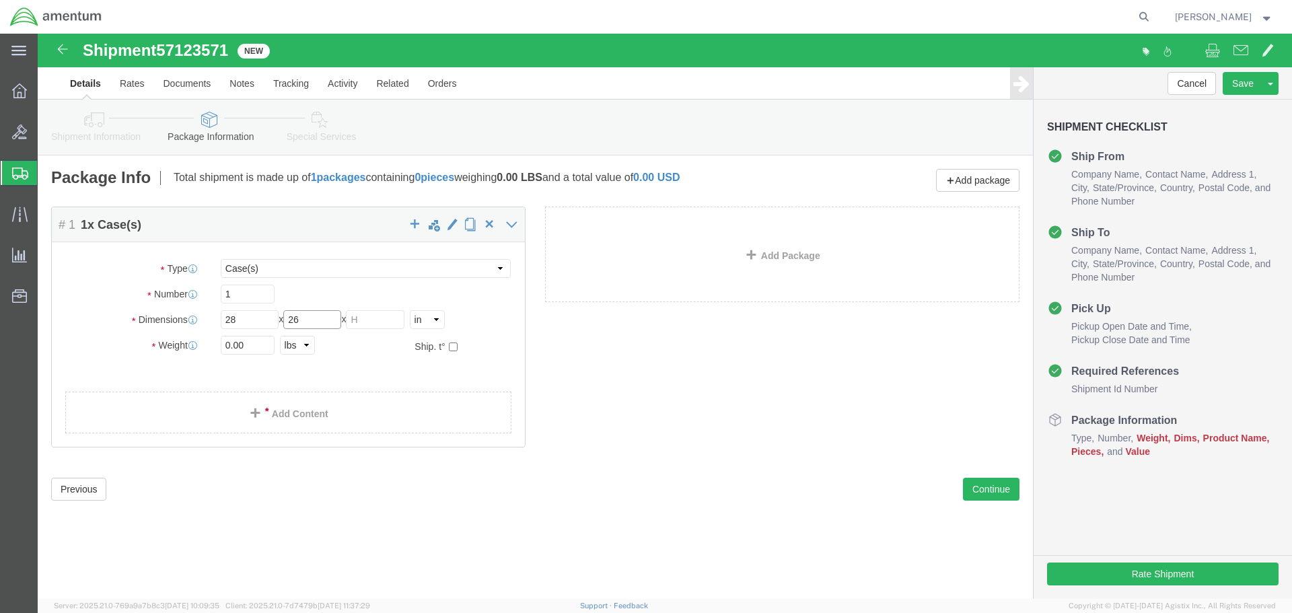
type input "26"
type input "19"
click input "0.00"
type input "0"
type input "110"
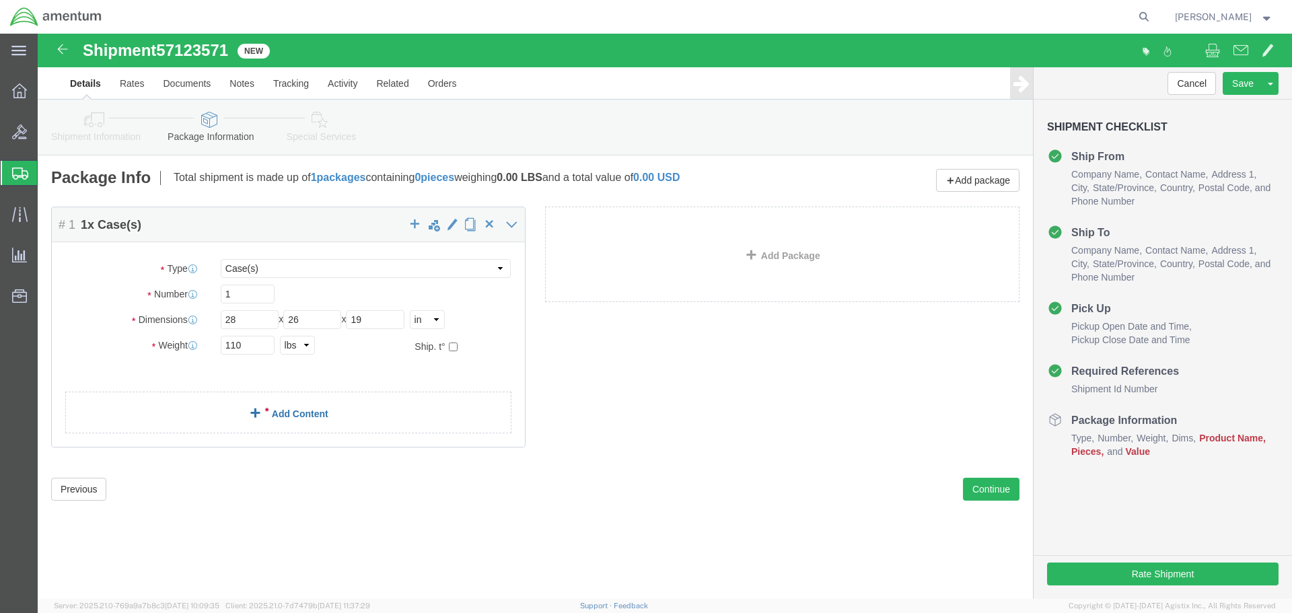
click link "Add Content"
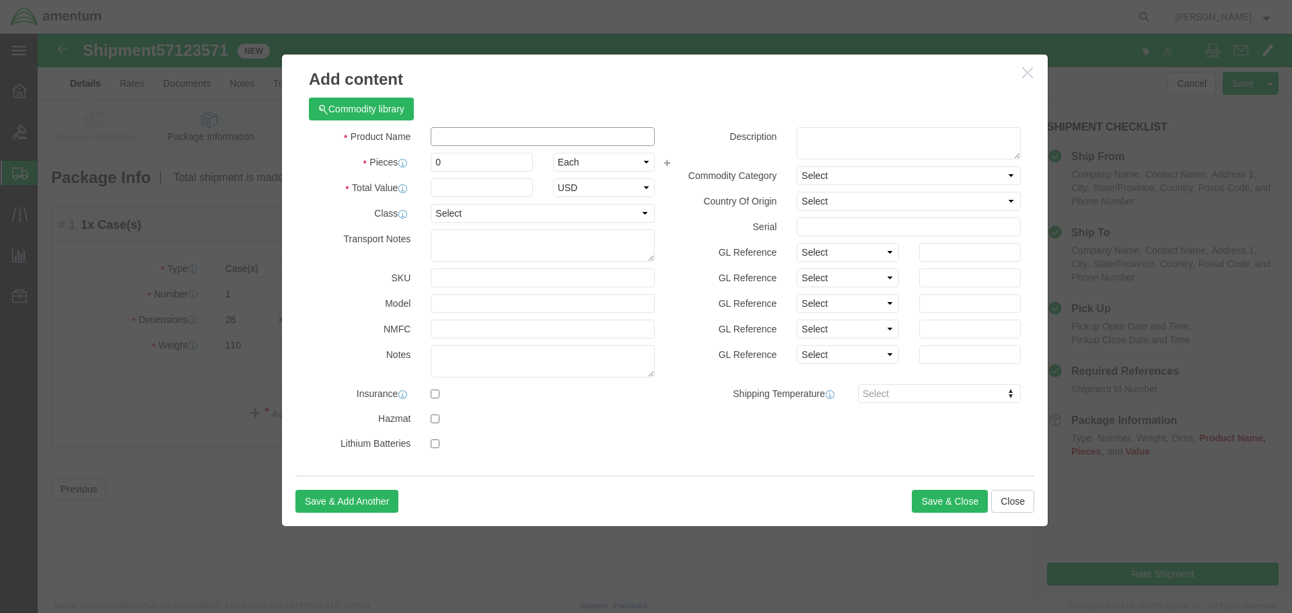
click input "text"
type input "ASTEP 93"
click input "0"
type input "1"
click input "text"
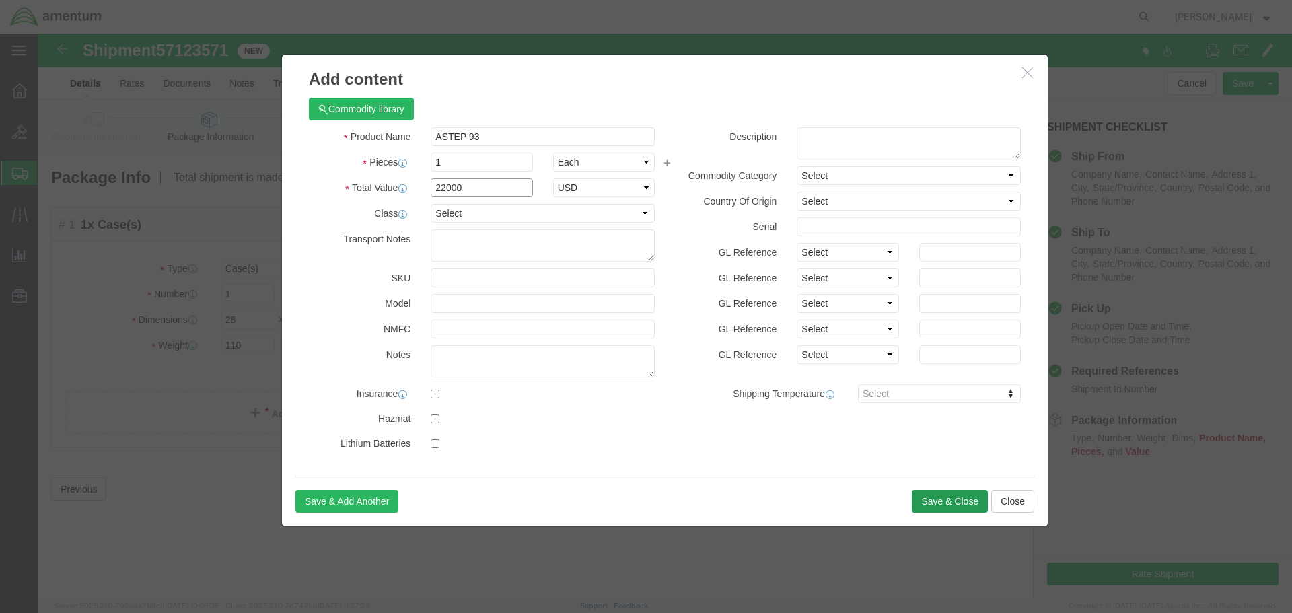
type input "22000"
click button "Save & Close"
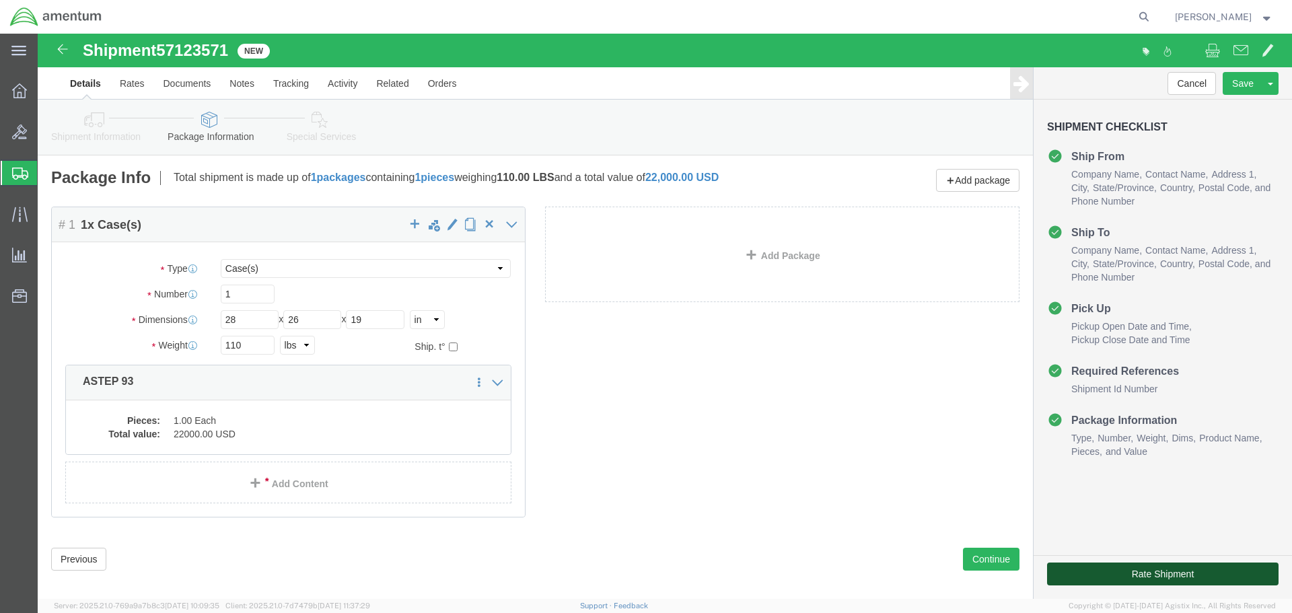
click button "Rate Shipment"
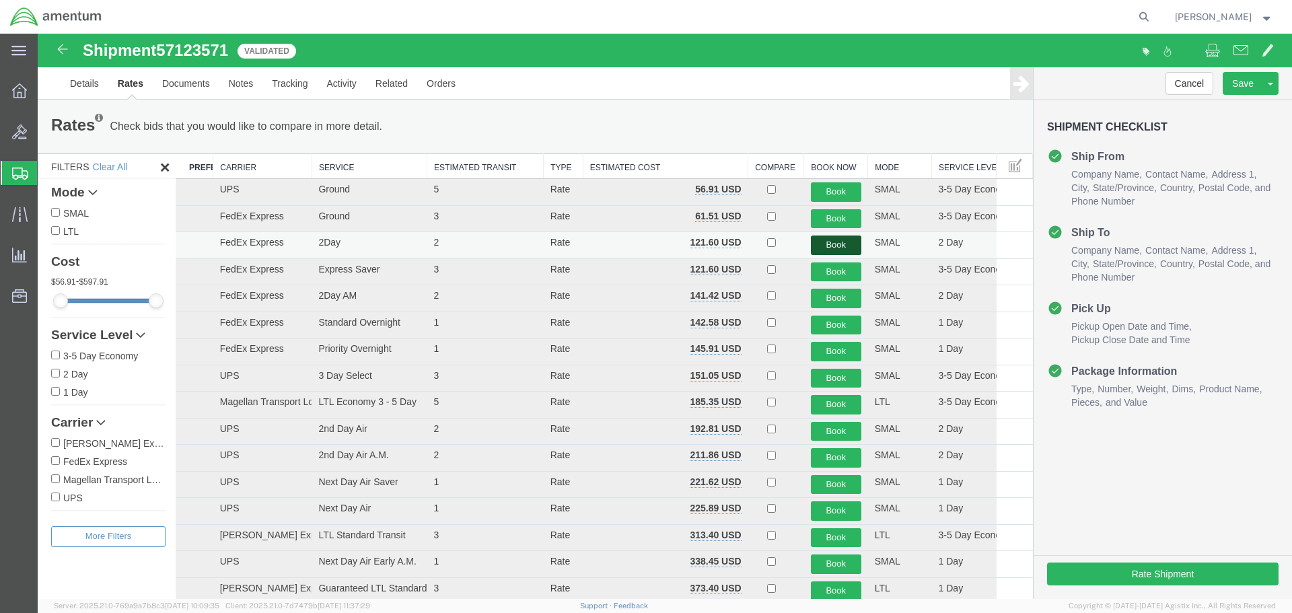
click at [823, 240] on button "Book" at bounding box center [836, 245] width 50 height 20
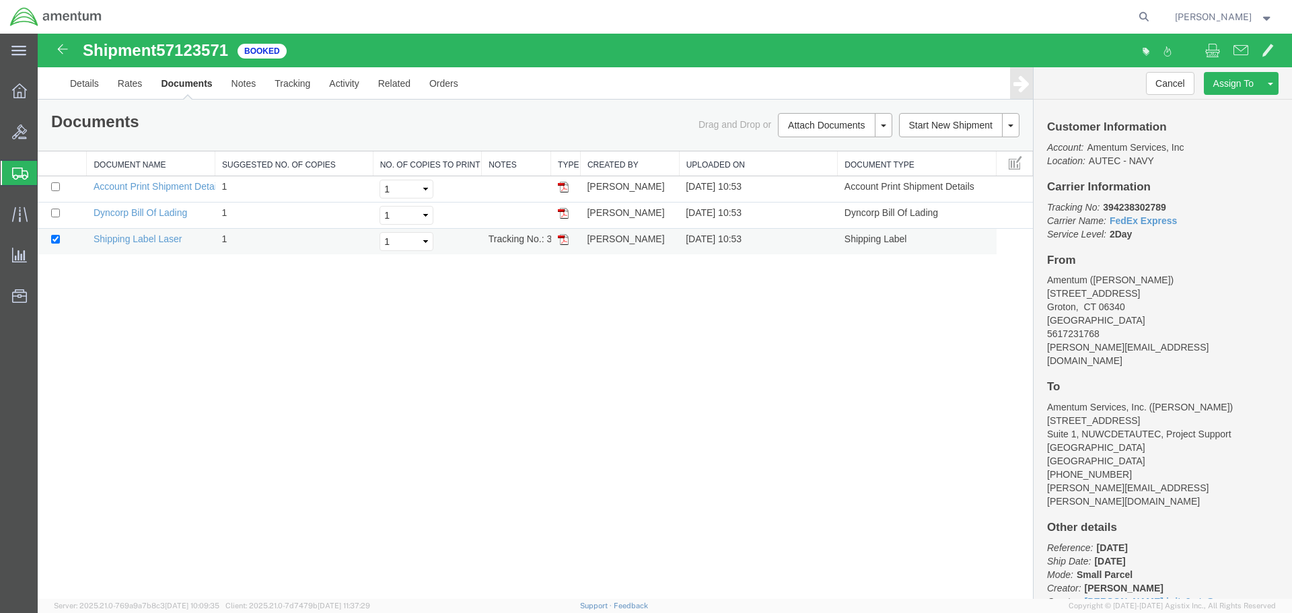
click at [564, 239] on img at bounding box center [563, 239] width 11 height 11
drag, startPoint x: 1166, startPoint y: 205, endPoint x: 1104, endPoint y: 206, distance: 61.9
click at [1104, 206] on p "Tracking No: 394238302789 Carrier Name: FedEx Express FedEx Express Service Lev…" at bounding box center [1162, 220] width 231 height 40
copy b "394238302789"
